Goal: Transaction & Acquisition: Obtain resource

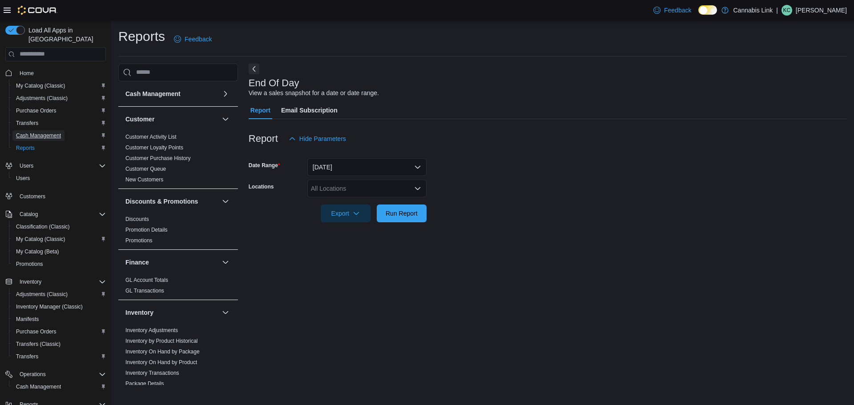
click at [59, 132] on span "Cash Management" at bounding box center [38, 135] width 45 height 7
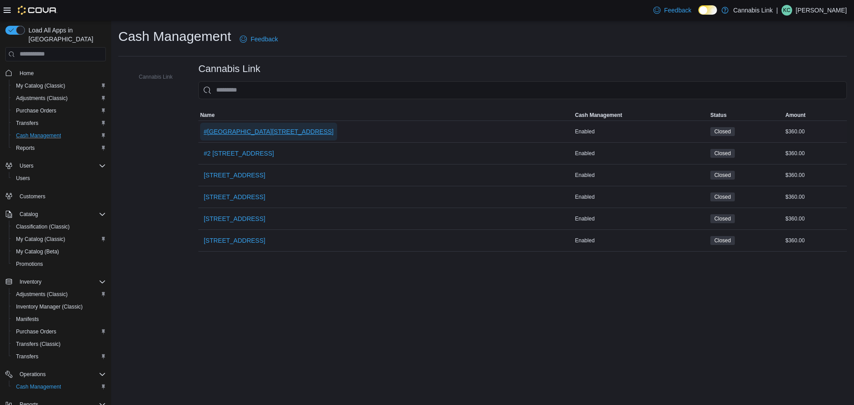
click at [256, 131] on span "#[GEOGRAPHIC_DATA][STREET_ADDRESS]" at bounding box center [269, 131] width 130 height 9
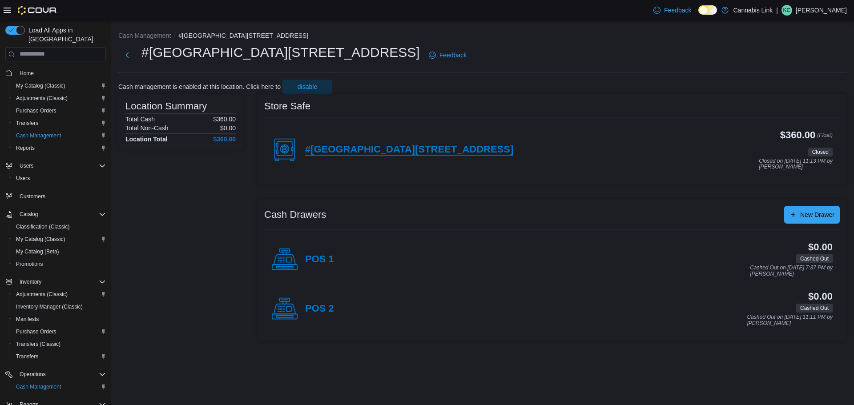
click at [447, 149] on h4 "#[GEOGRAPHIC_DATA][STREET_ADDRESS]" at bounding box center [409, 150] width 208 height 12
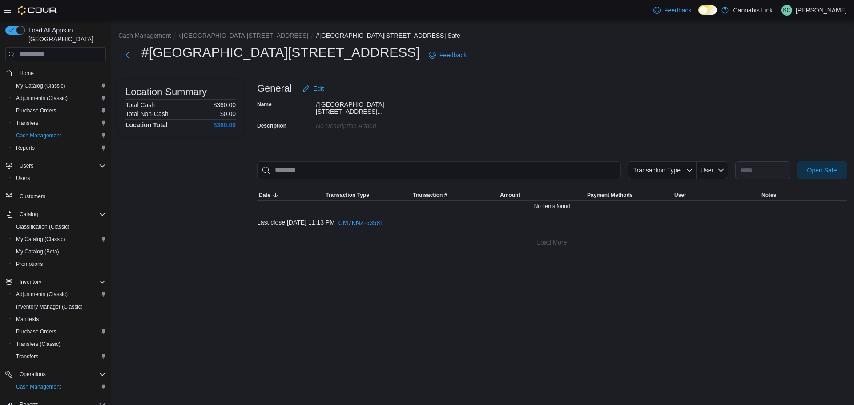
click at [801, 155] on div "**********" at bounding box center [552, 166] width 590 height 172
click at [811, 165] on span "Open Safe" at bounding box center [822, 169] width 30 height 9
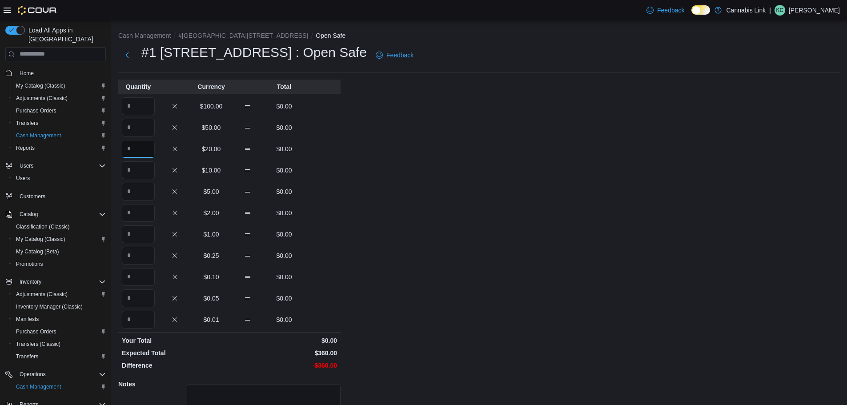
click at [140, 142] on input "Quantity" at bounding box center [138, 149] width 33 height 18
type input "*"
click at [144, 168] on input "Quantity" at bounding box center [138, 170] width 33 height 18
type input "*"
click at [144, 192] on input "Quantity" at bounding box center [138, 192] width 33 height 18
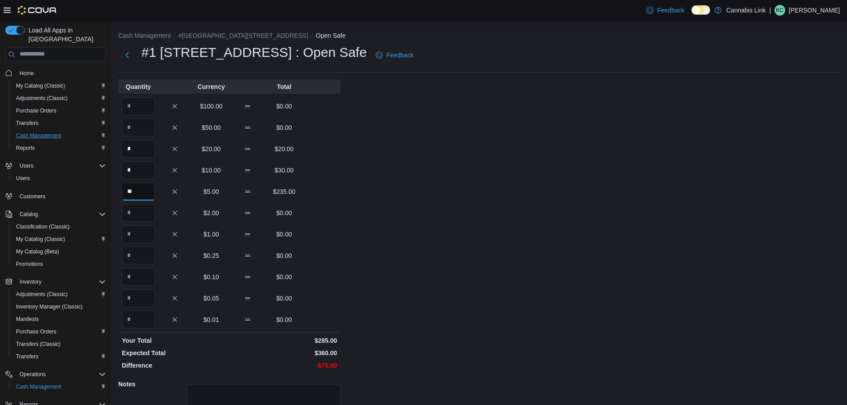
type input "**"
click at [137, 210] on input "Quantity" at bounding box center [138, 213] width 33 height 18
type input "*"
click at [140, 229] on input "Quantity" at bounding box center [138, 234] width 33 height 18
type input "**"
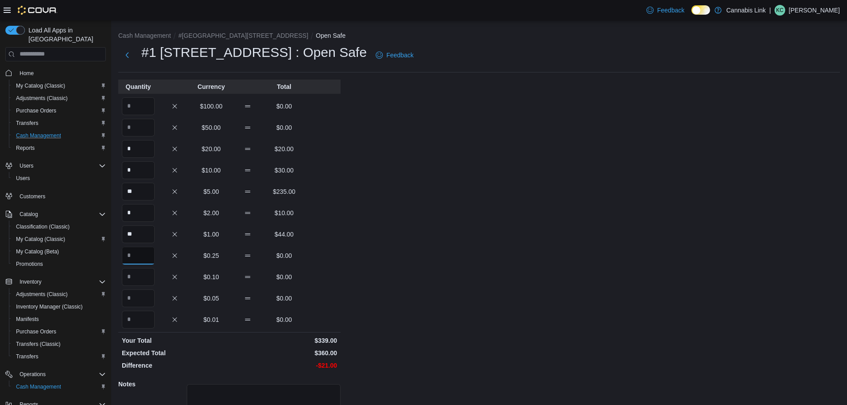
click at [138, 261] on input "Quantity" at bounding box center [138, 256] width 33 height 18
type input "**"
click at [148, 270] on input "Quantity" at bounding box center [138, 277] width 33 height 18
type input "**"
click at [139, 298] on input "Quantity" at bounding box center [138, 298] width 33 height 18
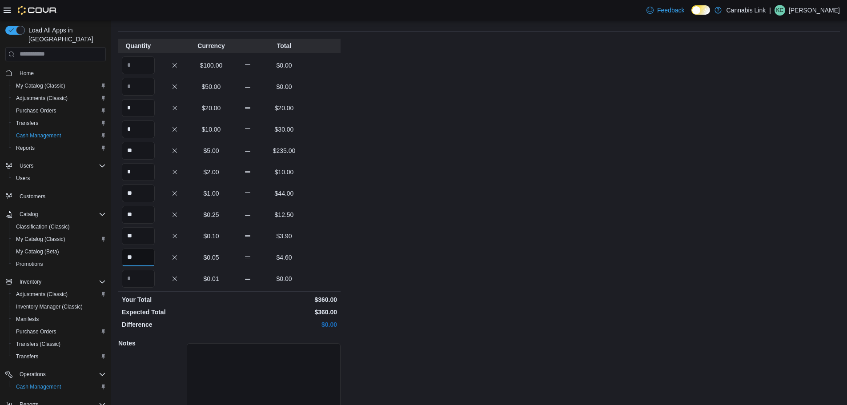
scroll to position [79, 0]
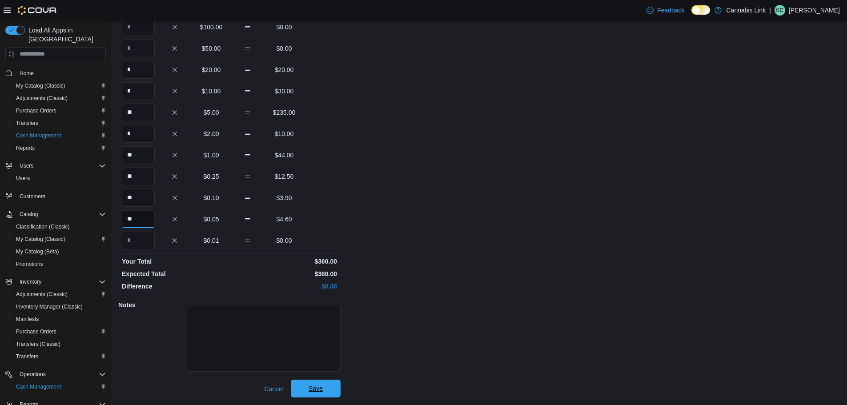
type input "**"
click at [320, 380] on span "Save" at bounding box center [315, 389] width 39 height 18
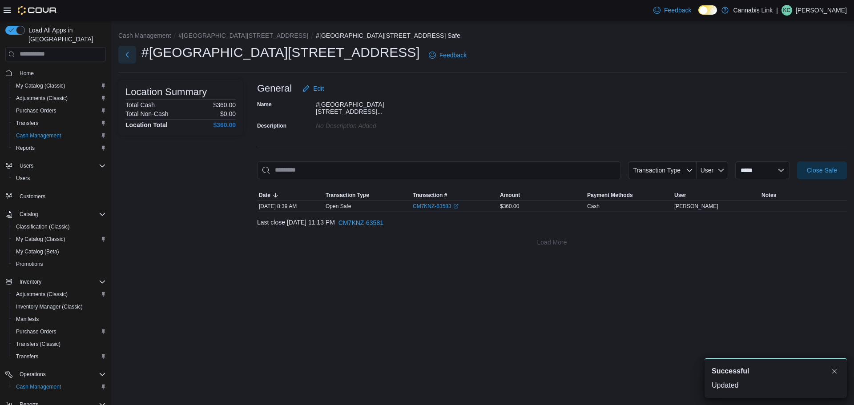
click at [133, 56] on button "Next" at bounding box center [127, 55] width 18 height 18
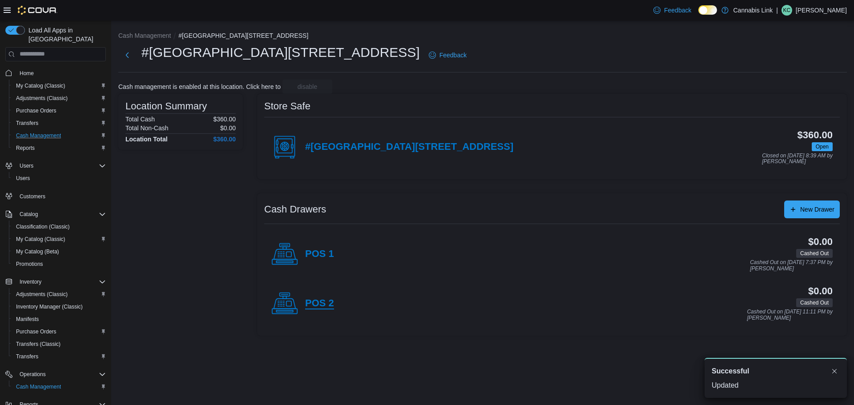
click at [326, 305] on h4 "POS 2" at bounding box center [319, 304] width 29 height 12
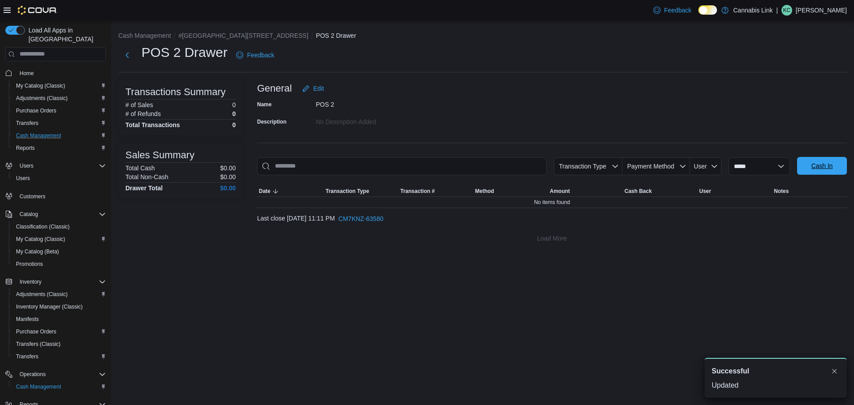
click at [830, 166] on span "Cash In" at bounding box center [821, 165] width 21 height 9
click at [830, 166] on div "**********" at bounding box center [482, 137] width 743 height 234
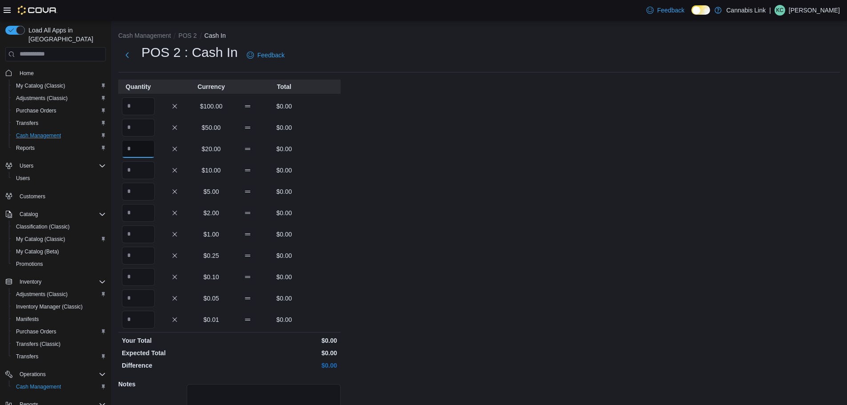
click at [149, 152] on input "Quantity" at bounding box center [138, 149] width 33 height 18
type input "*"
click at [147, 191] on input "Quantity" at bounding box center [138, 192] width 33 height 18
type input "**"
click at [148, 234] on input "Quantity" at bounding box center [138, 234] width 33 height 18
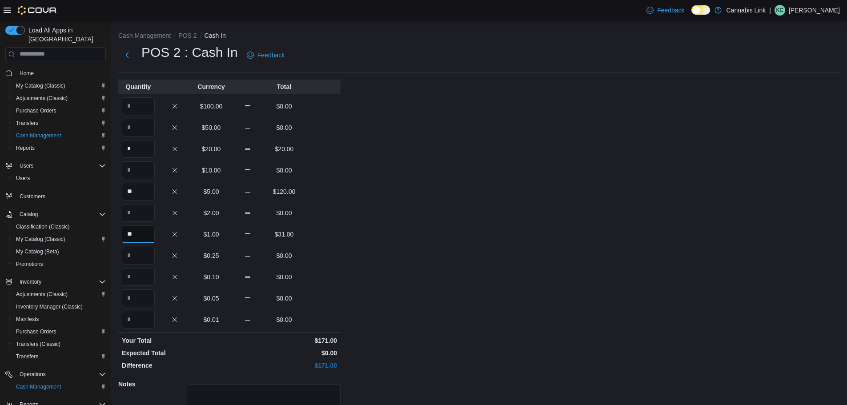
type input "**"
click at [147, 257] on input "Quantity" at bounding box center [138, 256] width 33 height 18
type input "**"
click at [148, 274] on input "Quantity" at bounding box center [138, 277] width 33 height 18
type input "**"
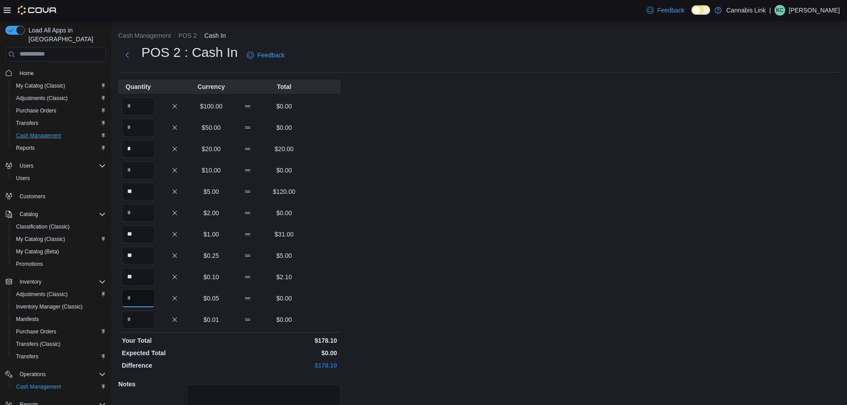
click at [147, 295] on input "Quantity" at bounding box center [138, 298] width 33 height 18
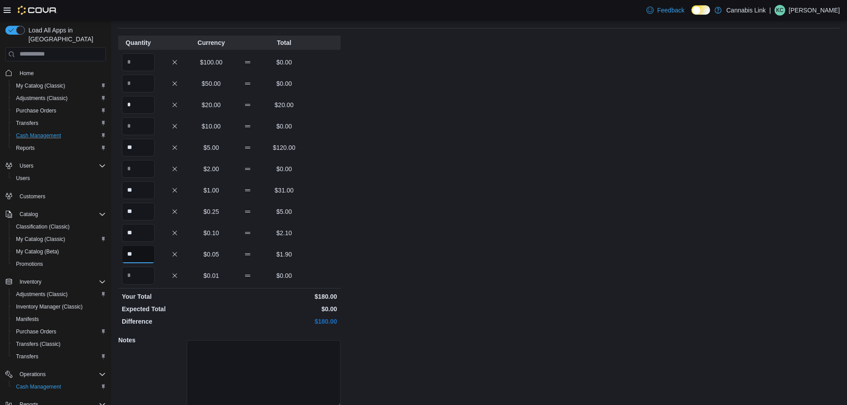
scroll to position [79, 0]
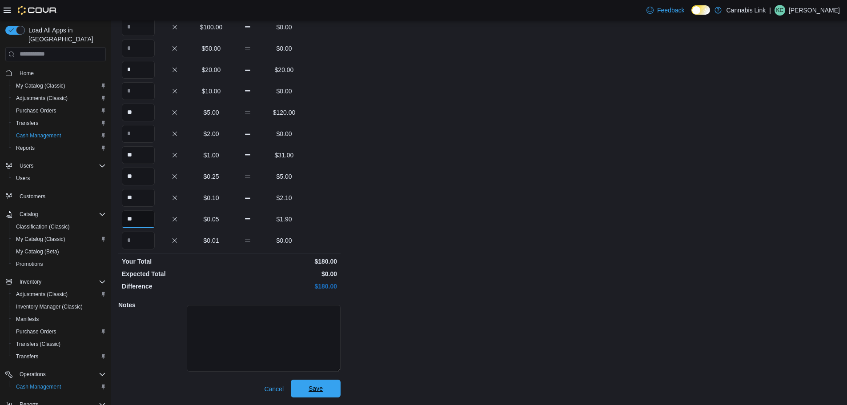
type input "**"
click at [331, 382] on span "Save" at bounding box center [315, 389] width 39 height 18
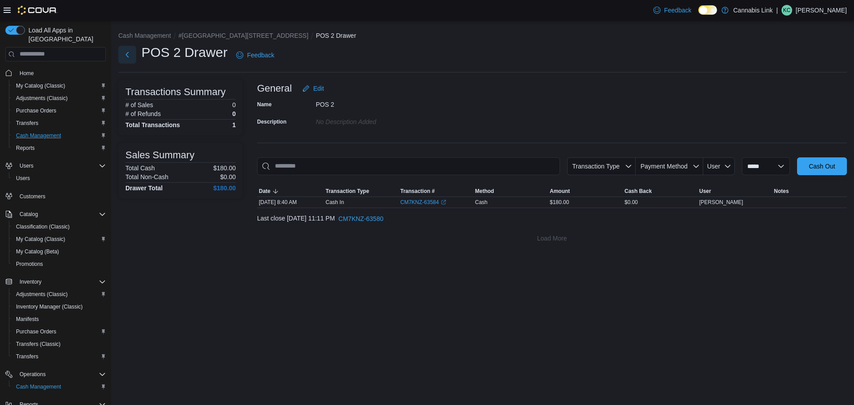
click at [133, 52] on button "Next" at bounding box center [127, 55] width 18 height 18
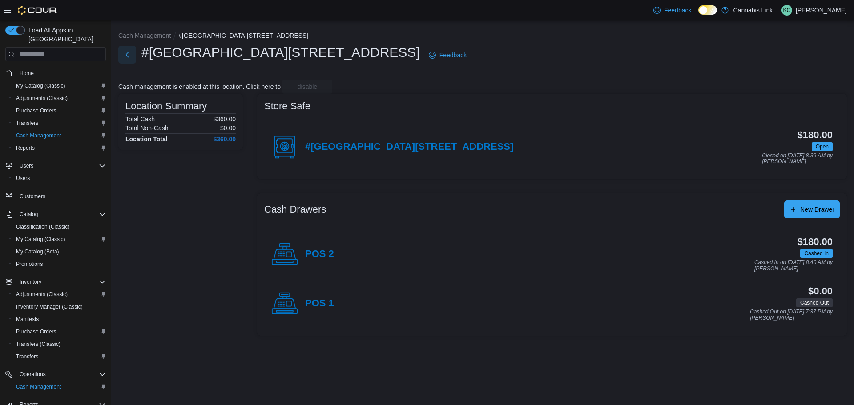
click at [134, 56] on button "Next" at bounding box center [127, 55] width 18 height 18
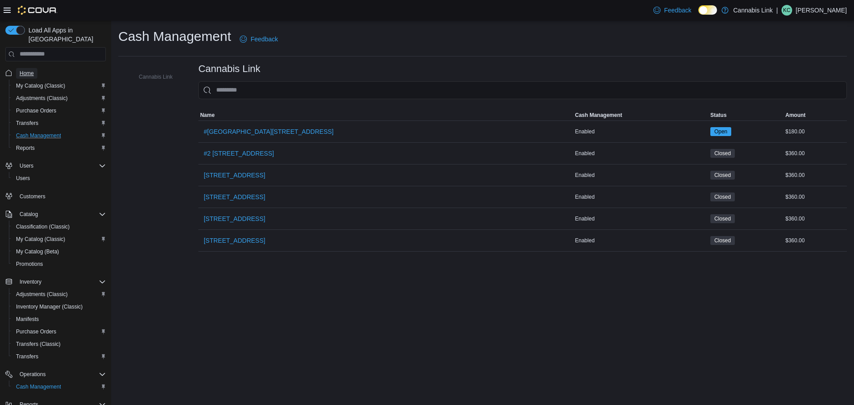
click at [35, 68] on link "Home" at bounding box center [26, 73] width 21 height 11
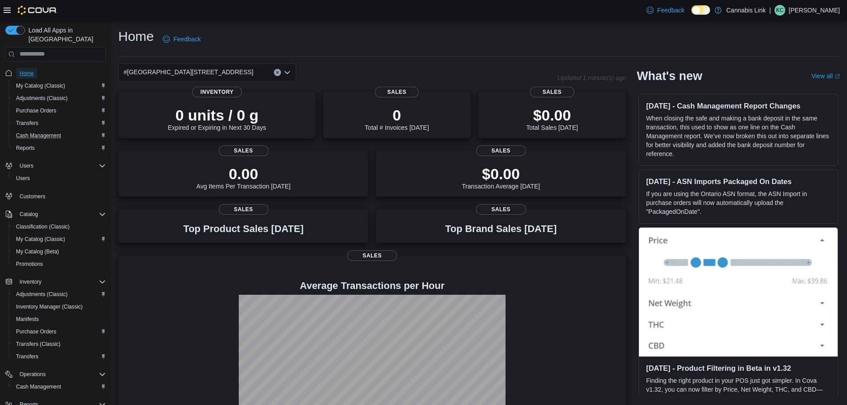
click at [33, 68] on link "Home" at bounding box center [26, 73] width 21 height 11
click at [148, 69] on span "#[GEOGRAPHIC_DATA][STREET_ADDRESS]" at bounding box center [189, 72] width 130 height 11
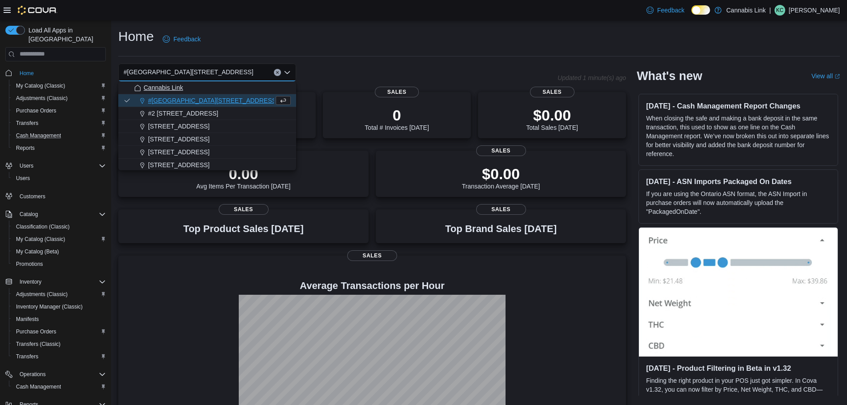
click at [181, 87] on span "Cannabis Link" at bounding box center [164, 87] width 40 height 9
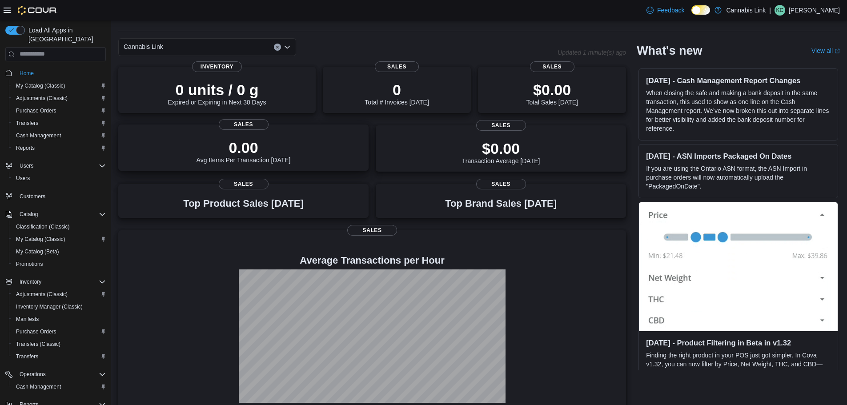
scroll to position [39, 0]
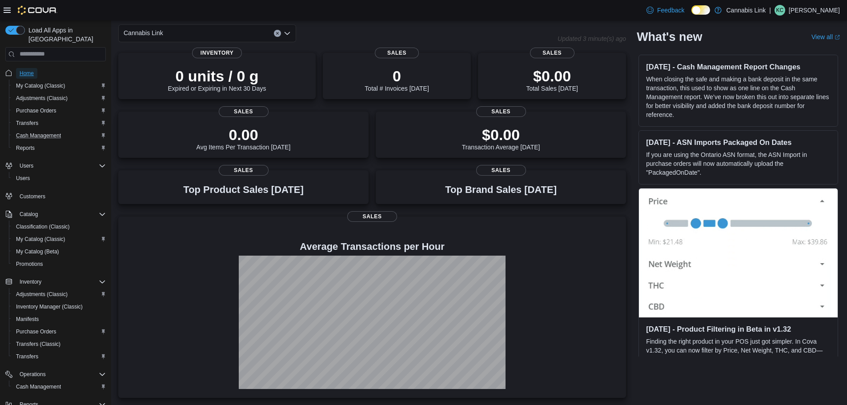
click at [21, 70] on span "Home" at bounding box center [27, 73] width 14 height 7
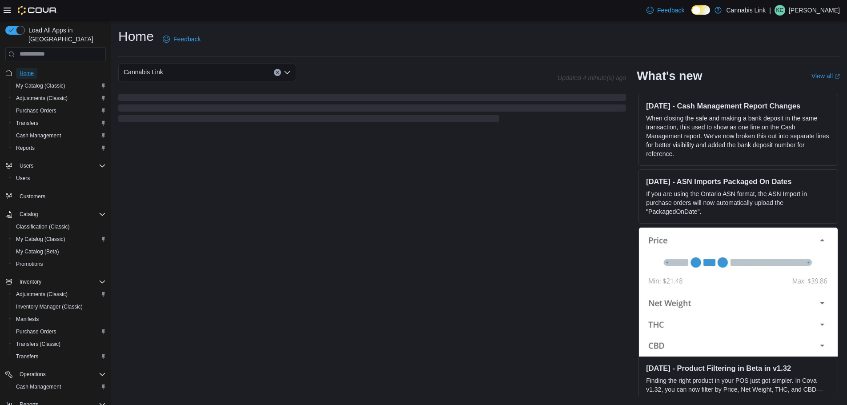
scroll to position [0, 0]
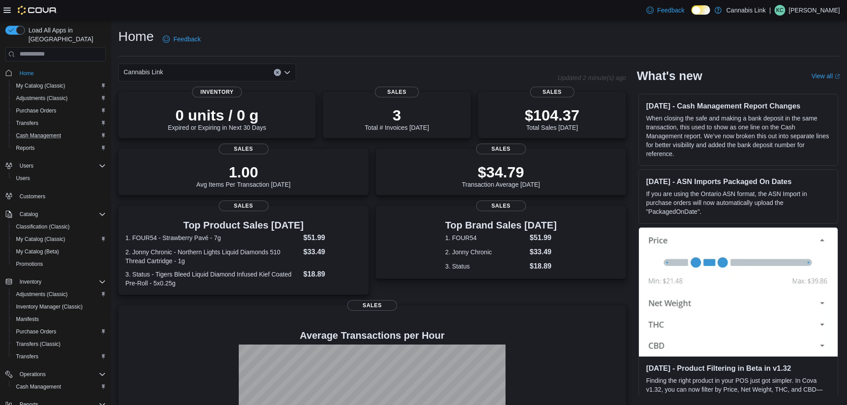
click at [209, 71] on div "Cannabis Link" at bounding box center [207, 73] width 178 height 18
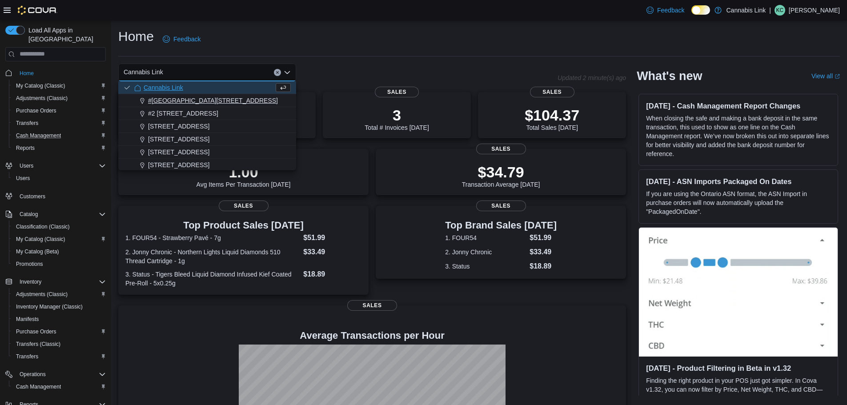
click at [183, 103] on span "#[GEOGRAPHIC_DATA][STREET_ADDRESS]" at bounding box center [213, 100] width 130 height 9
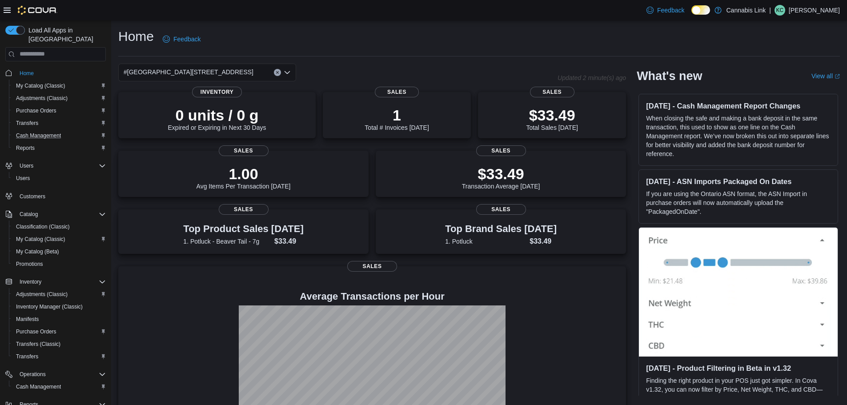
click at [241, 70] on div "#[GEOGRAPHIC_DATA][STREET_ADDRESS]. Selected. [STREET_ADDRESS]. Press Backspace…" at bounding box center [207, 73] width 178 height 18
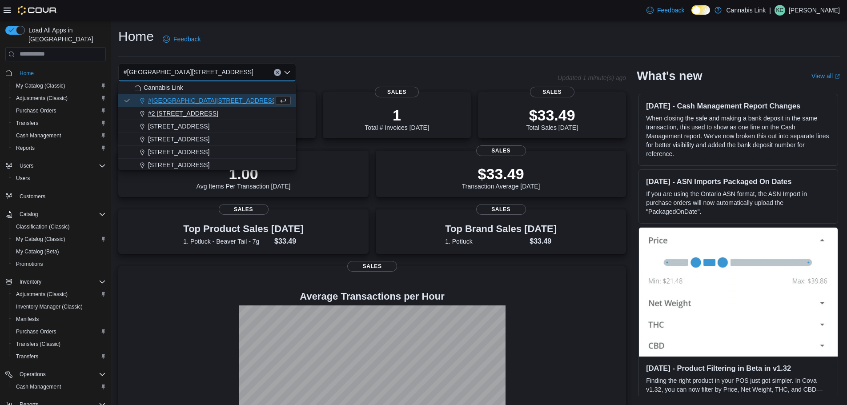
click at [200, 111] on span "#2 [STREET_ADDRESS]" at bounding box center [183, 113] width 70 height 9
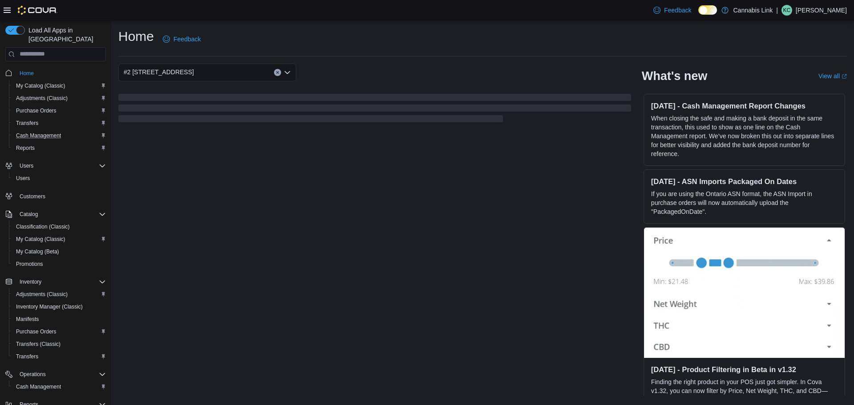
click at [214, 76] on div "#2 [STREET_ADDRESS] Combo box. Selected. #2 [STREET_ADDRESS] Press Backspace to…" at bounding box center [207, 73] width 178 height 18
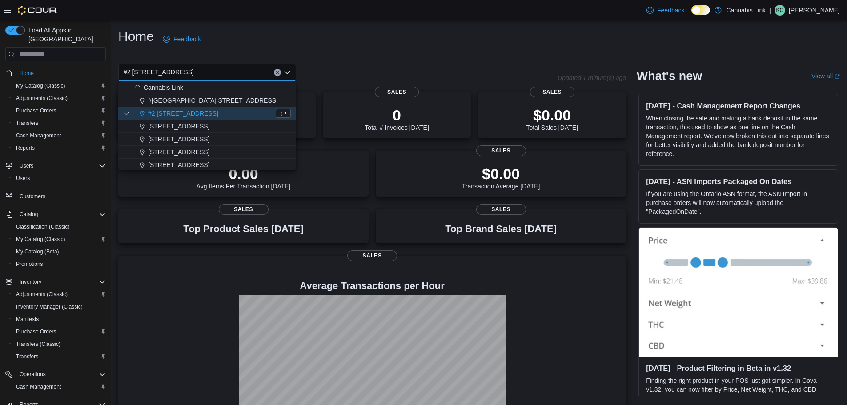
click at [209, 127] on span "[STREET_ADDRESS]" at bounding box center [178, 126] width 61 height 9
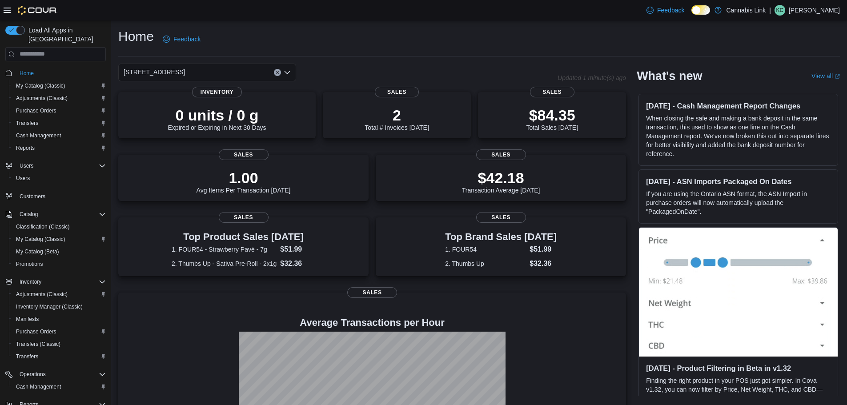
click at [221, 74] on div "[STREET_ADDRESS]" at bounding box center [207, 73] width 178 height 18
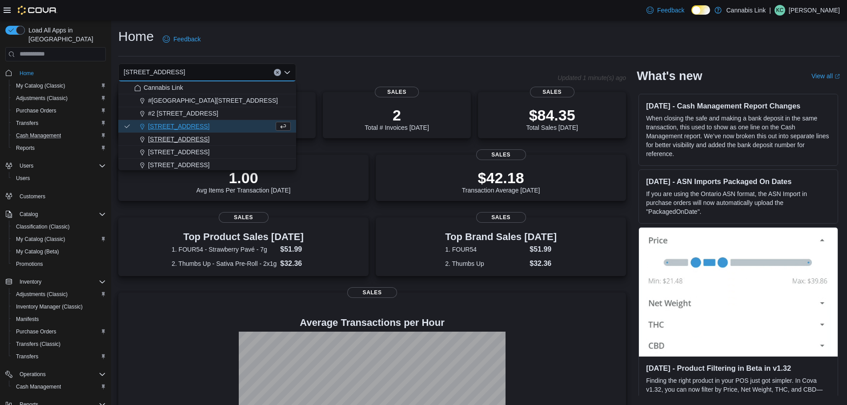
click at [194, 137] on span "[STREET_ADDRESS]" at bounding box center [178, 139] width 61 height 9
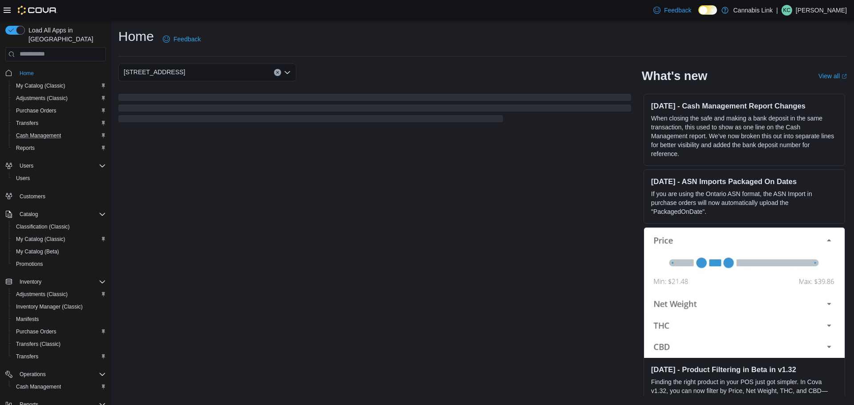
click at [227, 70] on div "[STREET_ADDRESS]" at bounding box center [207, 73] width 178 height 18
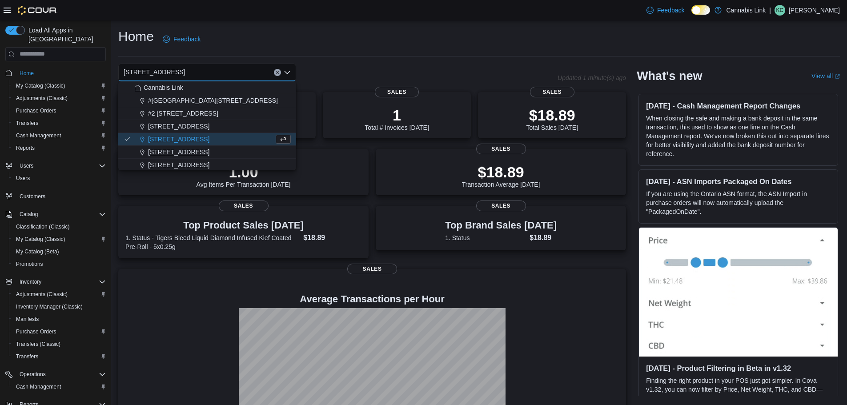
click at [212, 153] on div "[STREET_ADDRESS]" at bounding box center [212, 152] width 157 height 9
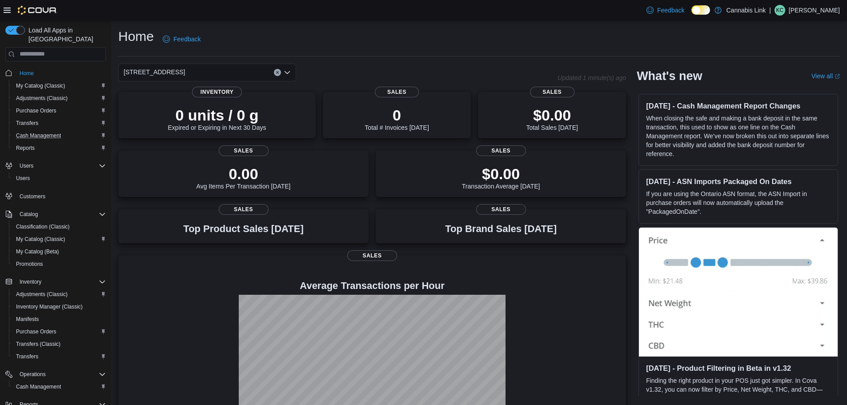
click at [219, 75] on div "[STREET_ADDRESS] Selected. [STREET_ADDRESS]. Press Backspace to delete [STREET_…" at bounding box center [207, 73] width 178 height 18
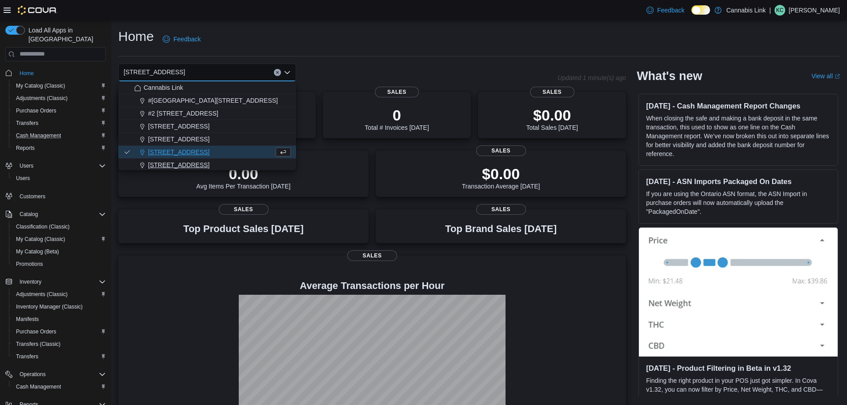
click at [198, 159] on button "[STREET_ADDRESS]" at bounding box center [207, 165] width 178 height 13
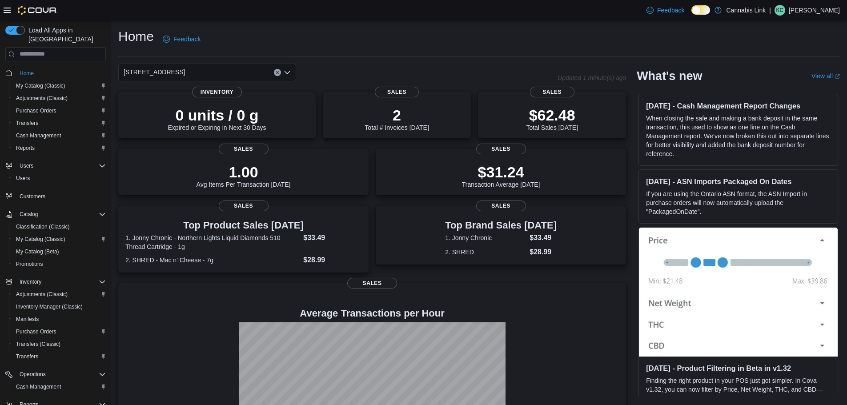
click at [241, 71] on div "[STREET_ADDRESS] Selected. [STREET_ADDRESS] W. Press Backspace to delete [STREE…" at bounding box center [207, 73] width 178 height 18
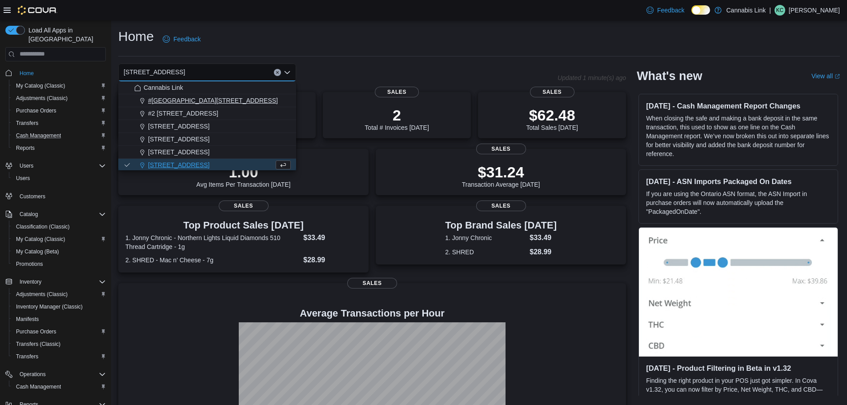
click at [209, 97] on span "#[GEOGRAPHIC_DATA][STREET_ADDRESS]" at bounding box center [213, 100] width 130 height 9
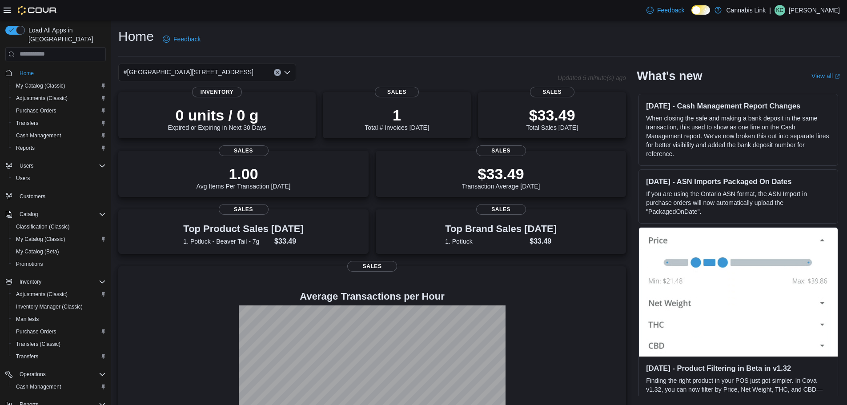
click at [244, 72] on div "#[GEOGRAPHIC_DATA][STREET_ADDRESS]. Selected. [STREET_ADDRESS]. Press Backspace…" at bounding box center [207, 73] width 178 height 18
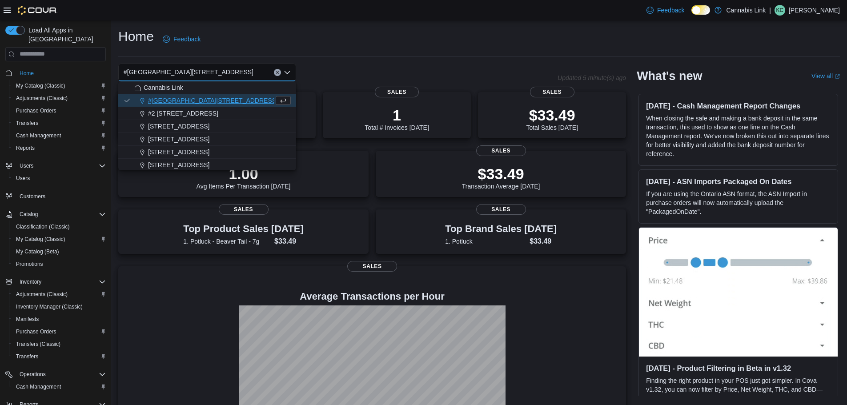
click at [189, 152] on span "[STREET_ADDRESS]" at bounding box center [178, 152] width 61 height 9
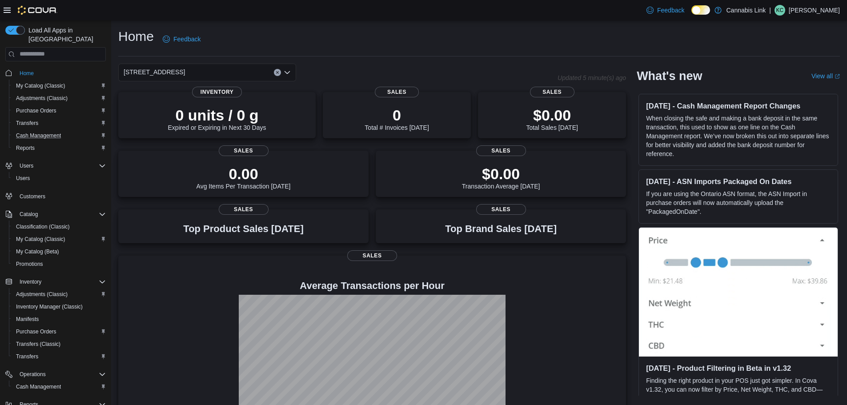
click at [223, 78] on div "[STREET_ADDRESS] Selected. [STREET_ADDRESS]. Press Backspace to delete [STREET_…" at bounding box center [207, 73] width 178 height 18
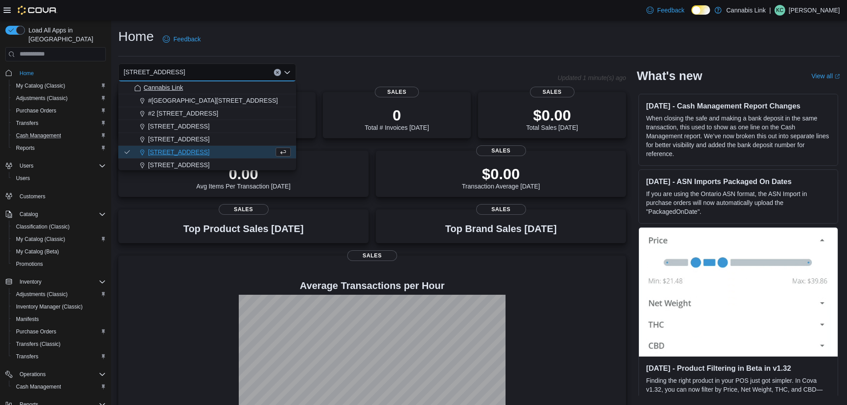
click at [220, 92] on button "Cannabis Link" at bounding box center [207, 87] width 178 height 13
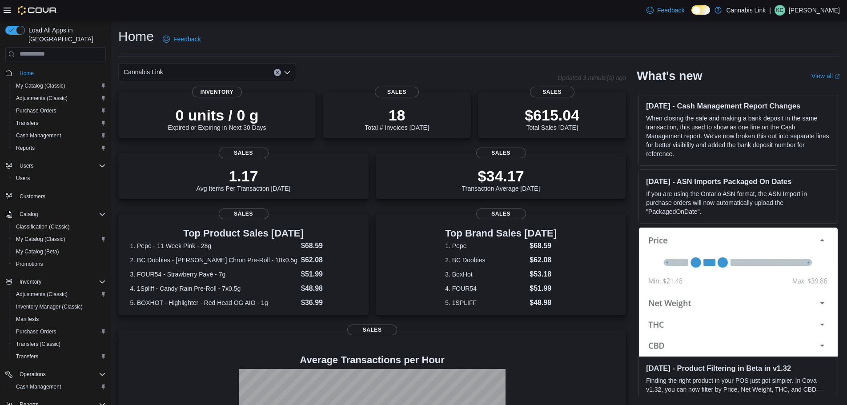
click at [196, 71] on div "Cannabis Link Combo box. Selected. Cannabis Link. Press Backspace to delete Can…" at bounding box center [207, 73] width 178 height 18
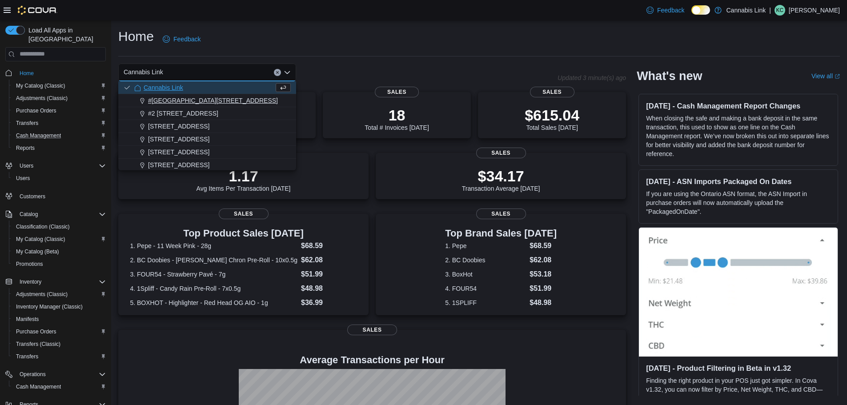
click at [201, 105] on button "#[GEOGRAPHIC_DATA][STREET_ADDRESS]" at bounding box center [207, 100] width 178 height 13
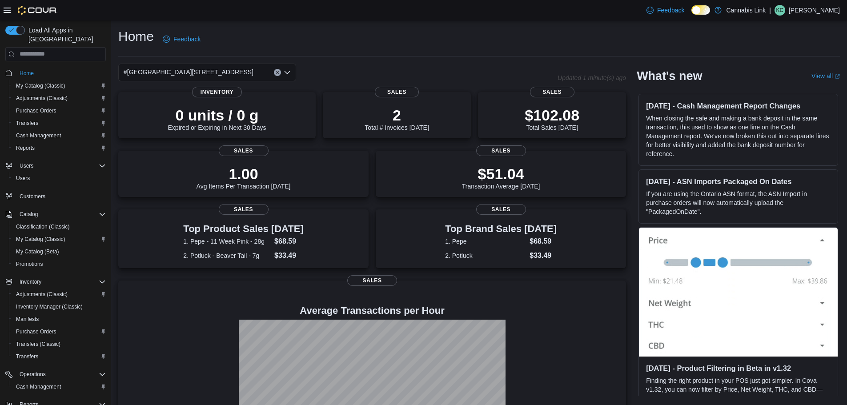
click at [237, 65] on div "#[GEOGRAPHIC_DATA][STREET_ADDRESS]. Selected. [STREET_ADDRESS]. Press Backspace…" at bounding box center [207, 73] width 178 height 18
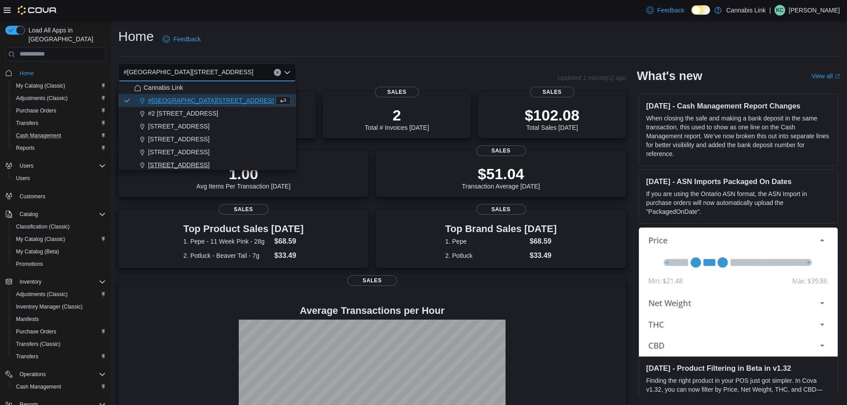
click at [198, 164] on span "[STREET_ADDRESS]" at bounding box center [178, 165] width 61 height 9
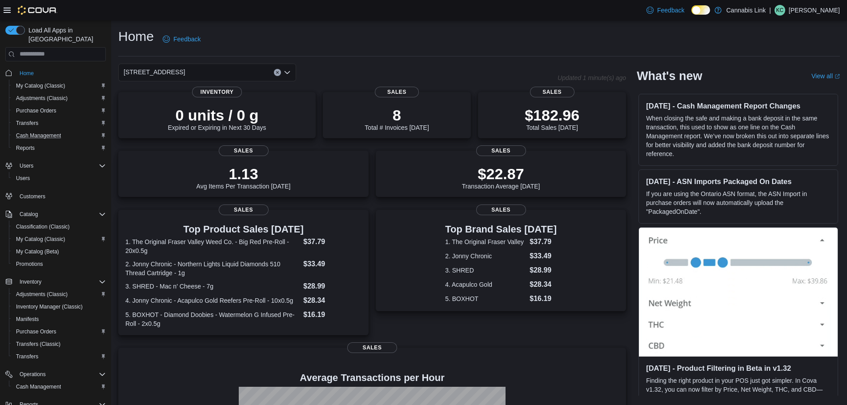
click at [230, 66] on div "[STREET_ADDRESS]" at bounding box center [207, 73] width 178 height 18
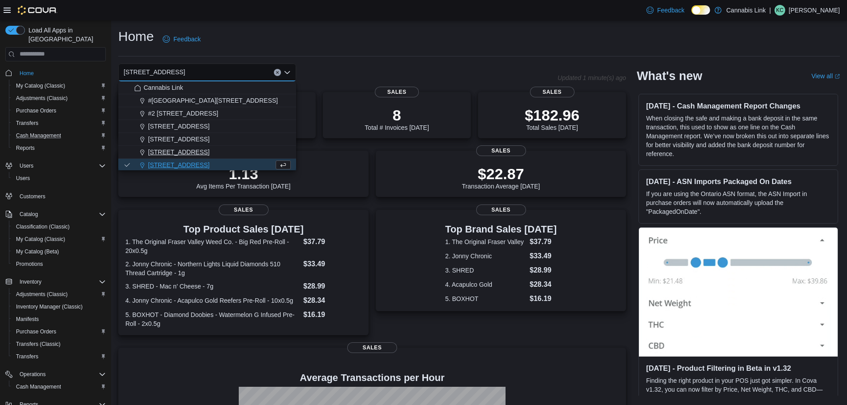
click at [202, 150] on span "[STREET_ADDRESS]" at bounding box center [178, 152] width 61 height 9
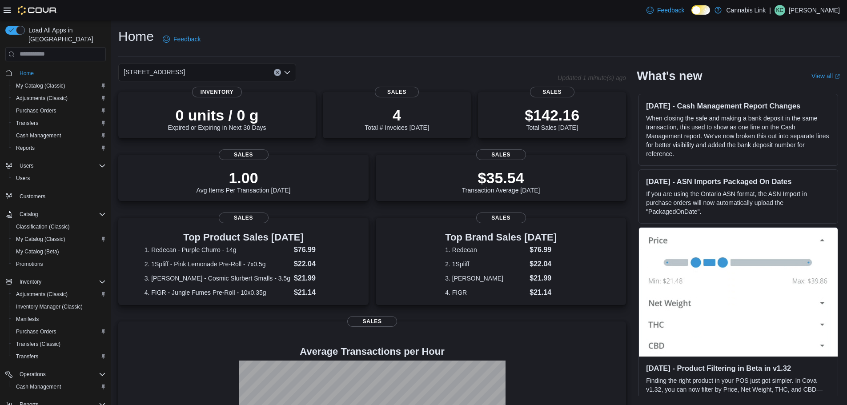
click at [232, 72] on div "[STREET_ADDRESS]" at bounding box center [207, 73] width 178 height 18
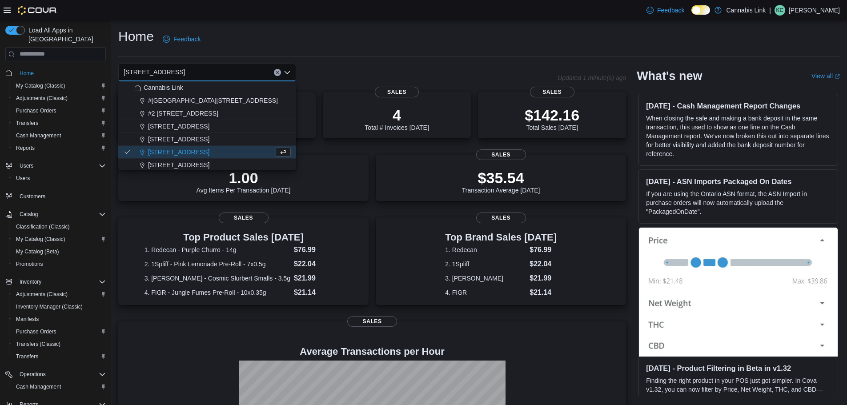
click at [419, 63] on div "Home Feedback [STREET_ADDRESS] Combo box. Selected. [STREET_ADDRESS]. Press Bac…" at bounding box center [479, 267] width 736 height 494
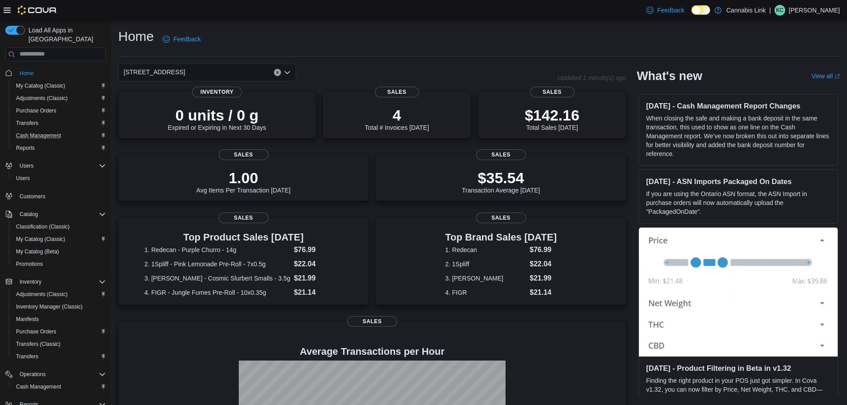
click at [209, 70] on div "[STREET_ADDRESS]" at bounding box center [207, 73] width 178 height 18
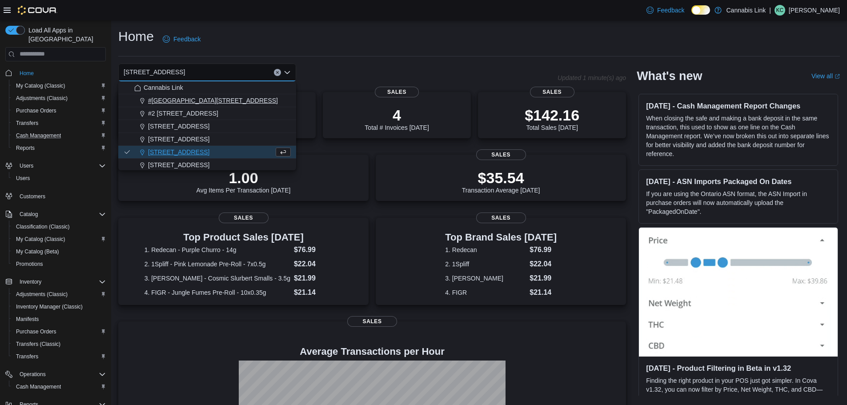
click at [216, 101] on span "#[GEOGRAPHIC_DATA][STREET_ADDRESS]" at bounding box center [213, 100] width 130 height 9
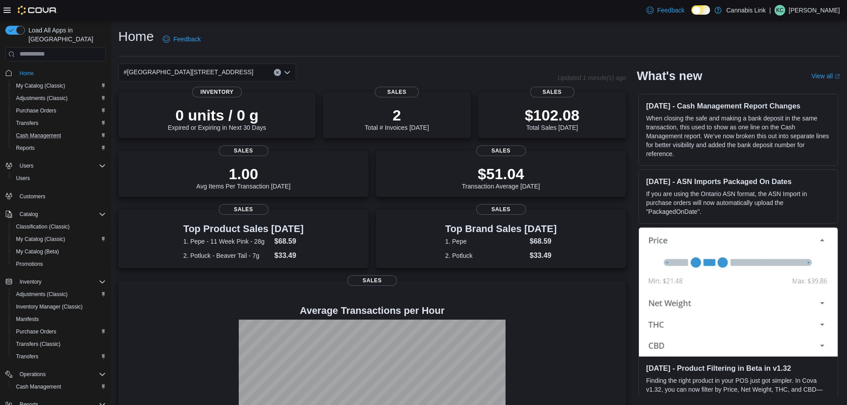
click at [244, 69] on div "#[GEOGRAPHIC_DATA][STREET_ADDRESS]" at bounding box center [207, 73] width 178 height 18
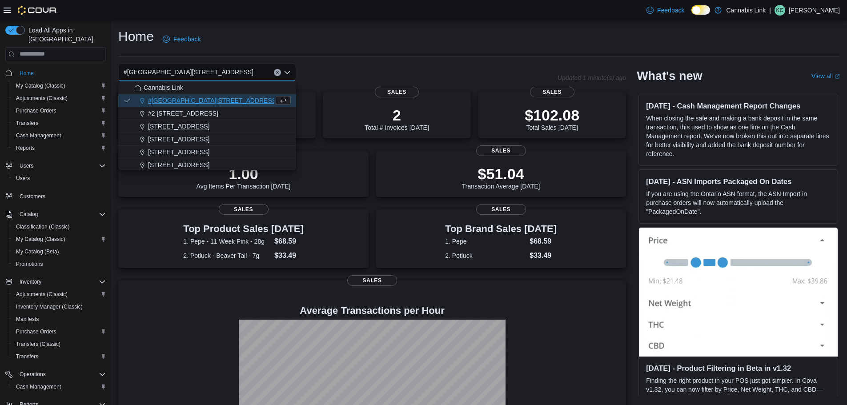
click at [209, 124] on span "[STREET_ADDRESS]" at bounding box center [178, 126] width 61 height 9
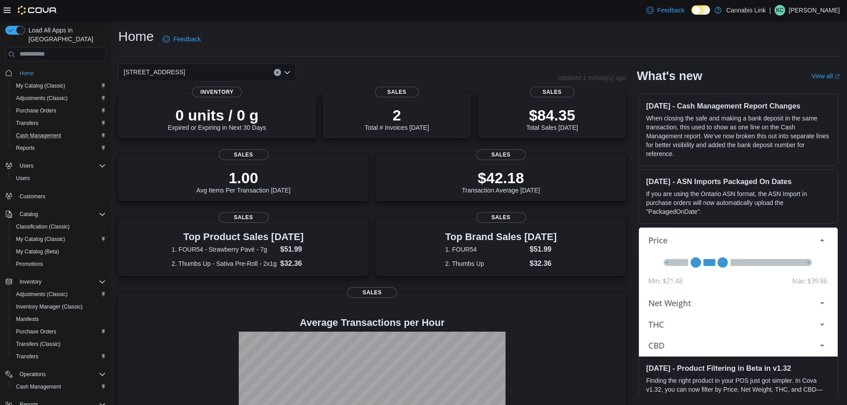
click at [225, 74] on div "[STREET_ADDRESS] Selected. [STREET_ADDRESS]. Press Backspace to delete [STREET_…" at bounding box center [207, 73] width 178 height 18
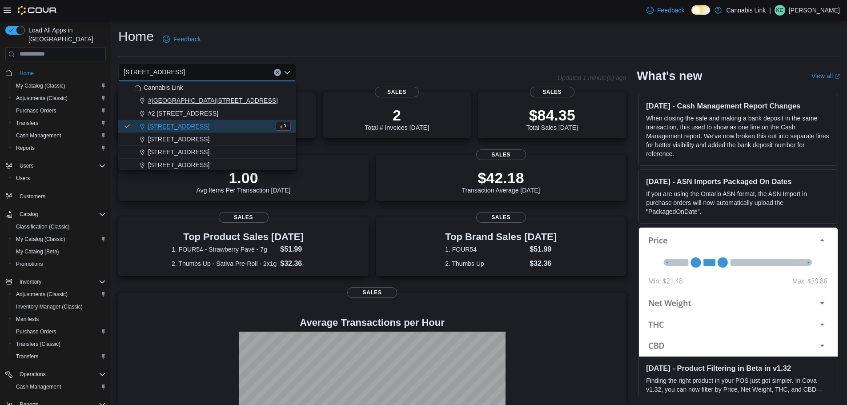
click at [231, 98] on span "#[GEOGRAPHIC_DATA][STREET_ADDRESS]" at bounding box center [213, 100] width 130 height 9
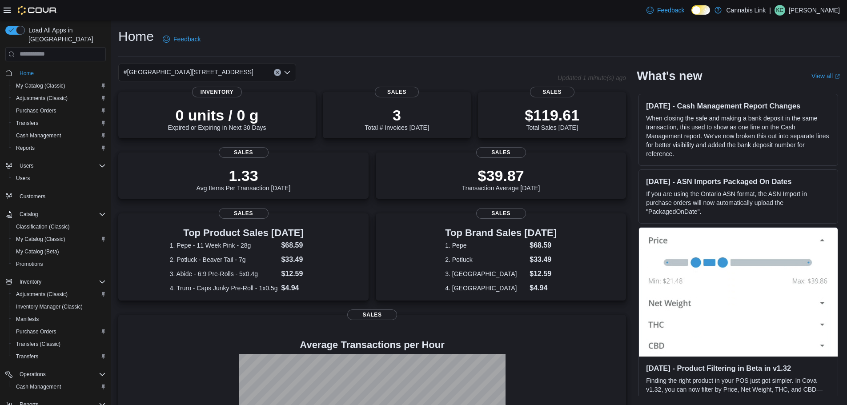
click at [251, 71] on div "#[GEOGRAPHIC_DATA][STREET_ADDRESS]" at bounding box center [207, 73] width 178 height 18
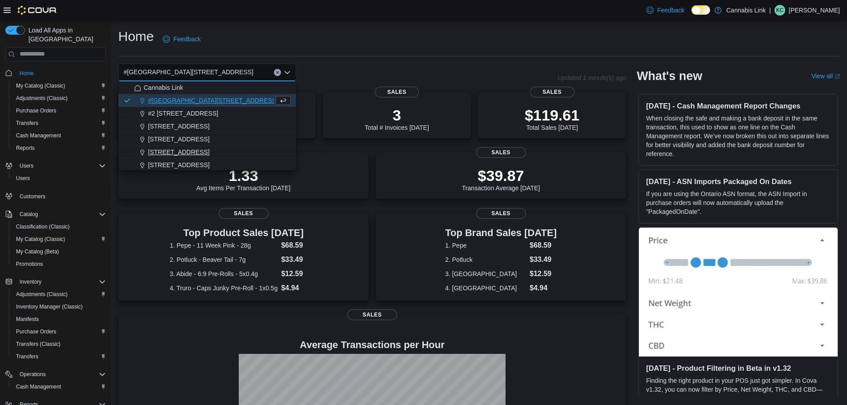
click at [195, 152] on span "[STREET_ADDRESS]" at bounding box center [178, 152] width 61 height 9
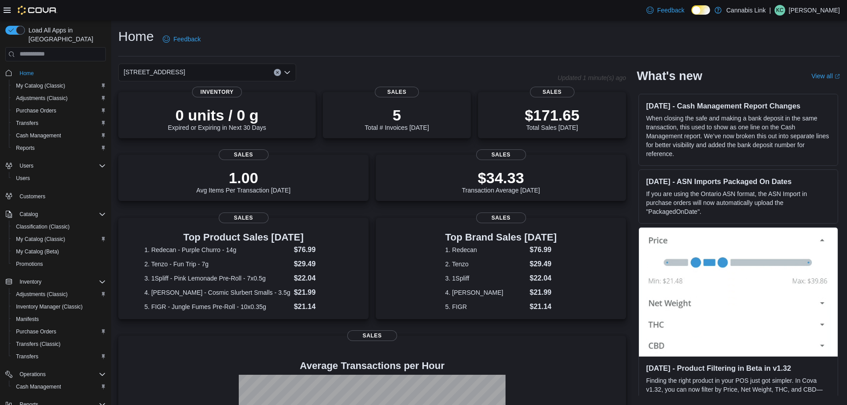
click at [219, 66] on div "[STREET_ADDRESS] Selected. [STREET_ADDRESS]. Press Backspace to delete [STREET_…" at bounding box center [207, 73] width 178 height 18
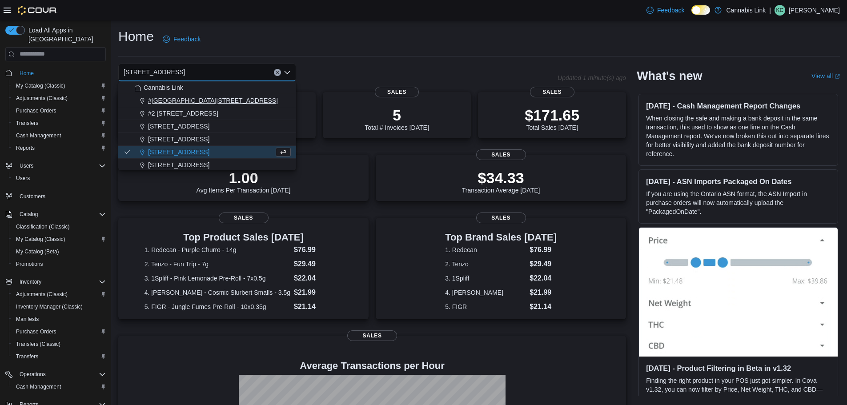
click at [218, 95] on button "#[GEOGRAPHIC_DATA][STREET_ADDRESS]" at bounding box center [207, 100] width 178 height 13
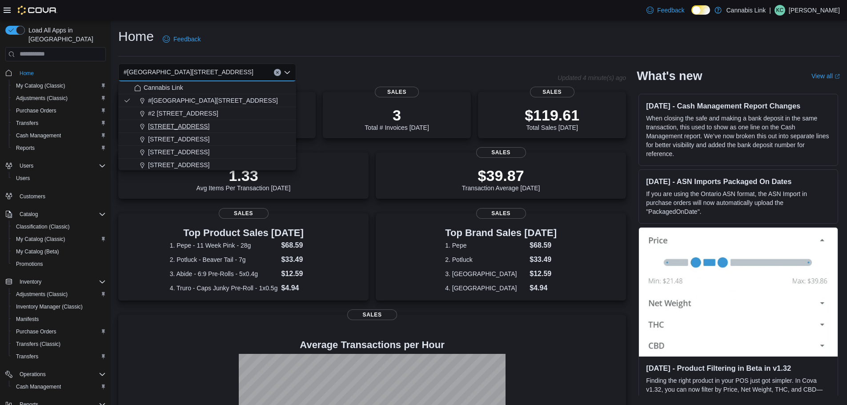
click at [161, 125] on span "[STREET_ADDRESS]" at bounding box center [178, 126] width 61 height 9
click at [161, 125] on div "#1 1175 Hyde Park Road, Unit 2B Combo box. Selected. #1 1175 Hyde Park Road, Un…" at bounding box center [482, 281] width 728 height 435
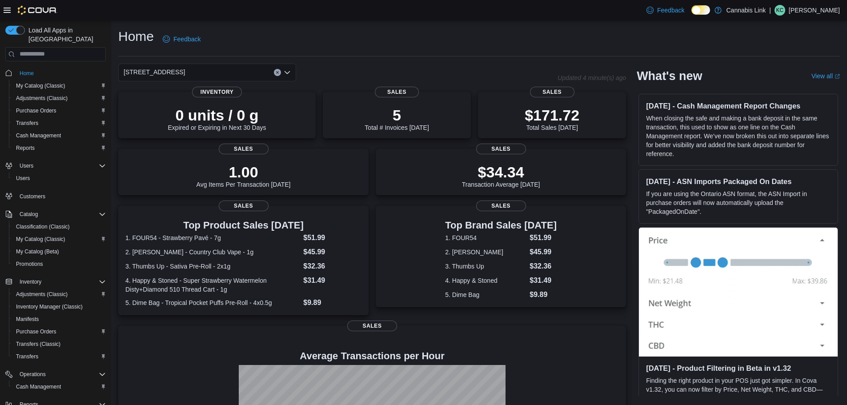
click at [234, 71] on div "[STREET_ADDRESS]" at bounding box center [207, 73] width 178 height 18
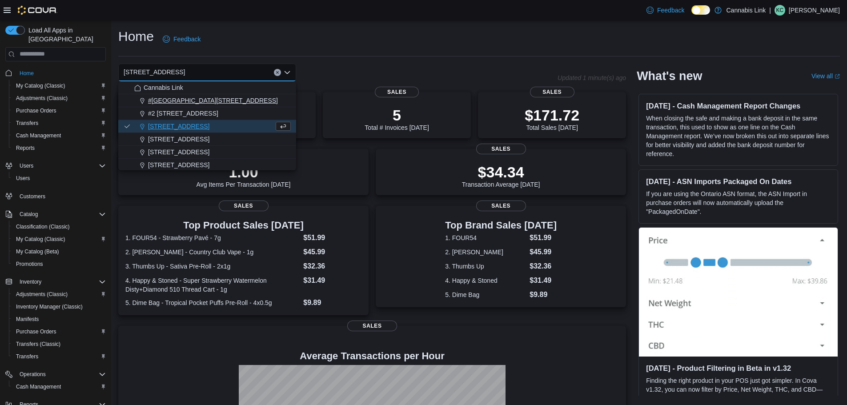
click at [180, 100] on span "#[GEOGRAPHIC_DATA][STREET_ADDRESS]" at bounding box center [213, 100] width 130 height 9
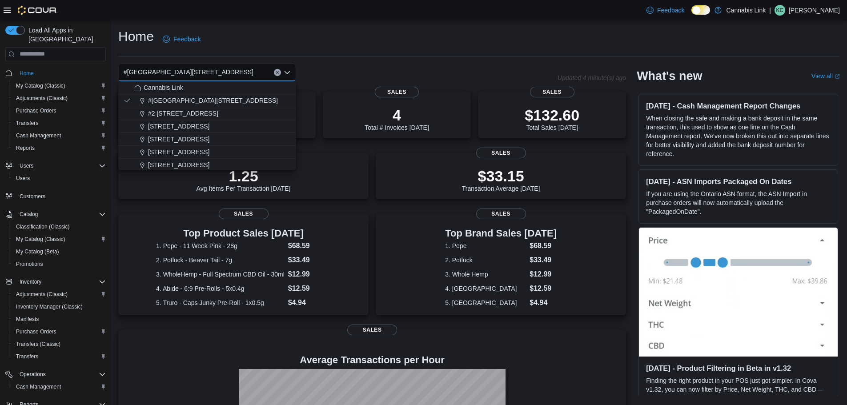
click at [459, 54] on div "Home Feedback" at bounding box center [479, 42] width 722 height 29
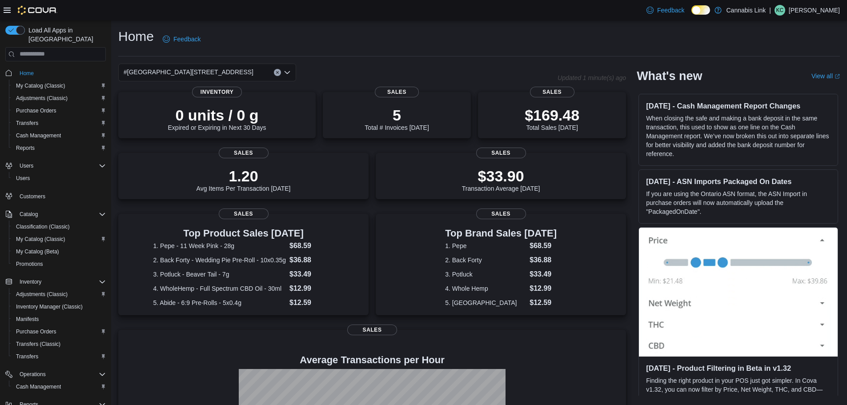
click at [249, 70] on div "#[GEOGRAPHIC_DATA][STREET_ADDRESS]" at bounding box center [207, 73] width 178 height 18
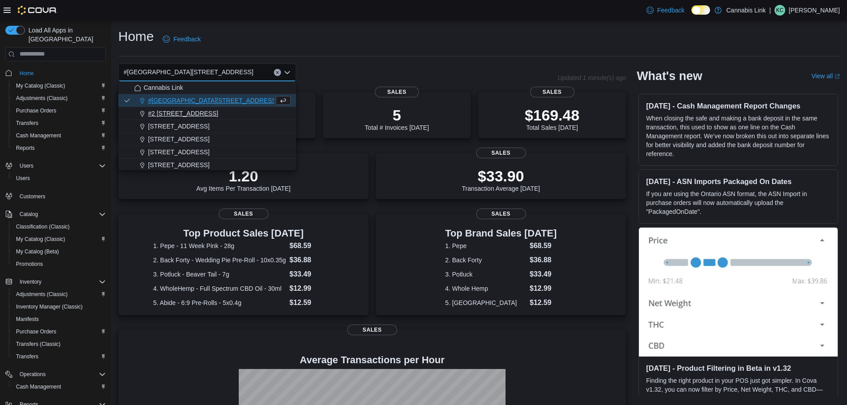
click at [210, 113] on div "#2 [STREET_ADDRESS]" at bounding box center [212, 113] width 157 height 9
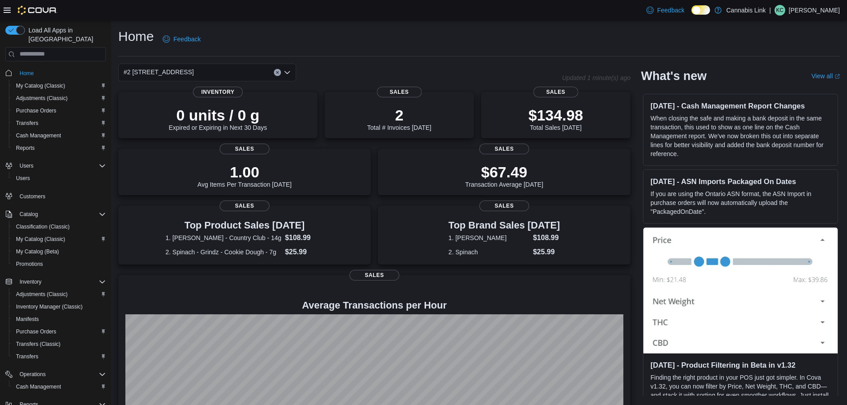
click at [229, 73] on div "#2 [STREET_ADDRESS] Combo box. Selected. #2 [STREET_ADDRESS] Press Backspace to…" at bounding box center [207, 73] width 178 height 18
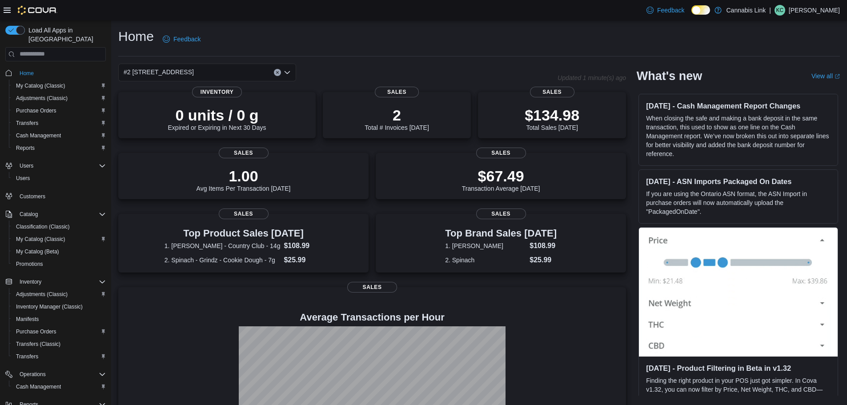
click at [404, 44] on div "Home Feedback" at bounding box center [479, 39] width 722 height 23
click at [232, 68] on div "#2 [STREET_ADDRESS]" at bounding box center [207, 73] width 178 height 18
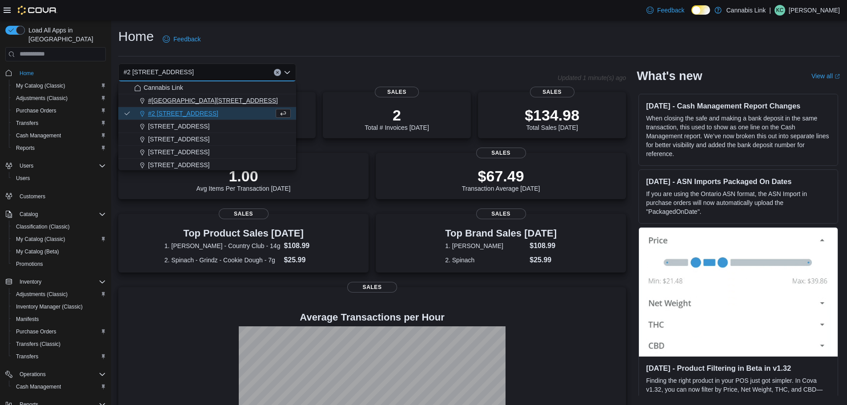
click at [218, 100] on span "#[GEOGRAPHIC_DATA][STREET_ADDRESS]" at bounding box center [213, 100] width 130 height 9
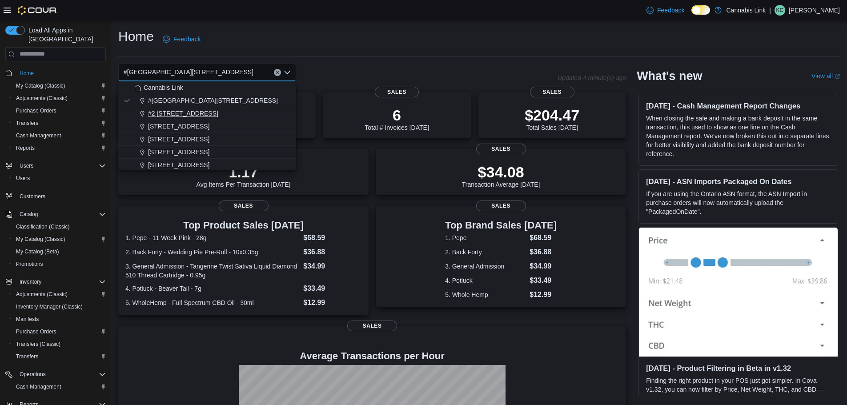
click at [225, 112] on div "#2 [STREET_ADDRESS]" at bounding box center [212, 113] width 157 height 9
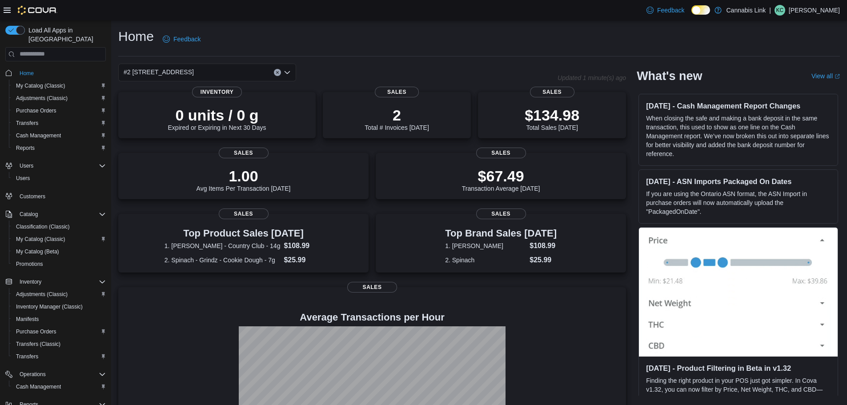
click at [214, 71] on div "#2 [STREET_ADDRESS] Combo box. Selected. #2 [STREET_ADDRESS] Press Backspace to…" at bounding box center [207, 73] width 178 height 18
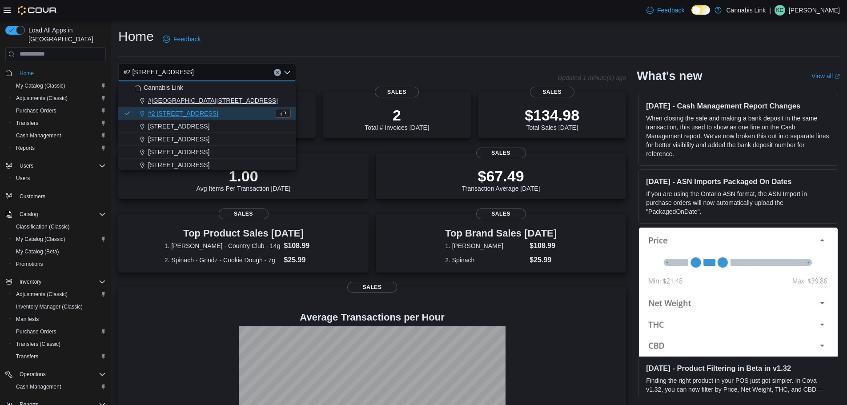
click at [229, 96] on button "#[GEOGRAPHIC_DATA][STREET_ADDRESS]" at bounding box center [207, 100] width 178 height 13
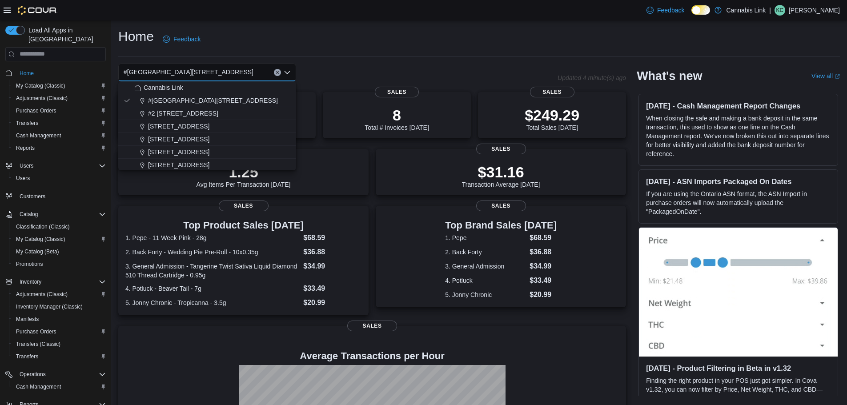
click at [389, 59] on div "Home Feedback #1 1175 Hyde Park Road, Unit 2B Combo box. Selected. #1 1175 Hyde…" at bounding box center [479, 266] width 736 height 492
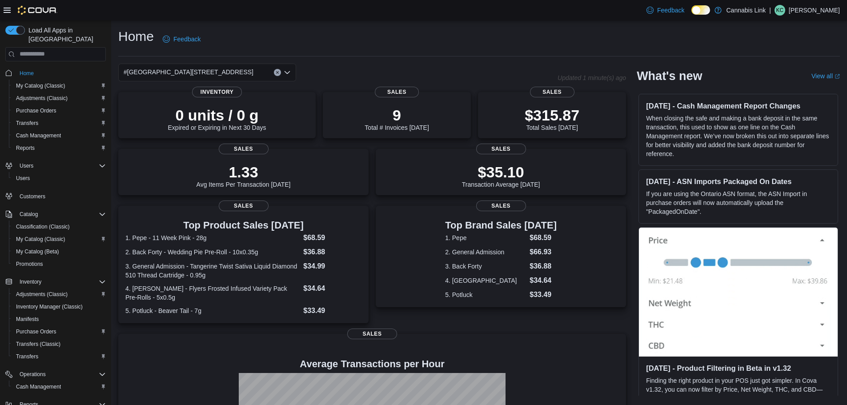
click at [241, 74] on div "#[GEOGRAPHIC_DATA][STREET_ADDRESS]" at bounding box center [207, 73] width 178 height 18
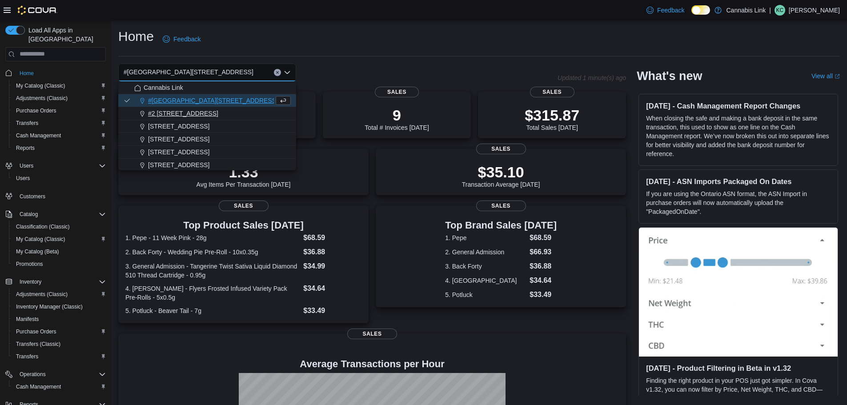
click at [239, 112] on div "#2 [STREET_ADDRESS]" at bounding box center [212, 113] width 157 height 9
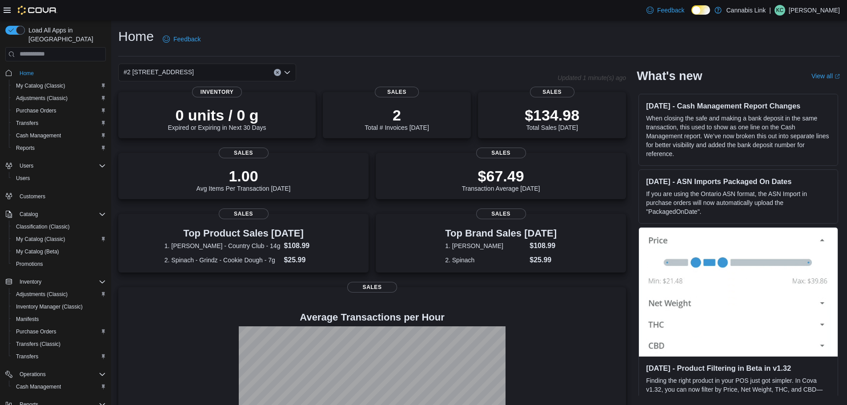
click at [228, 68] on div "#2 [STREET_ADDRESS] Combo box. Selected. #2 [STREET_ADDRESS] Press Backspace to…" at bounding box center [207, 73] width 178 height 18
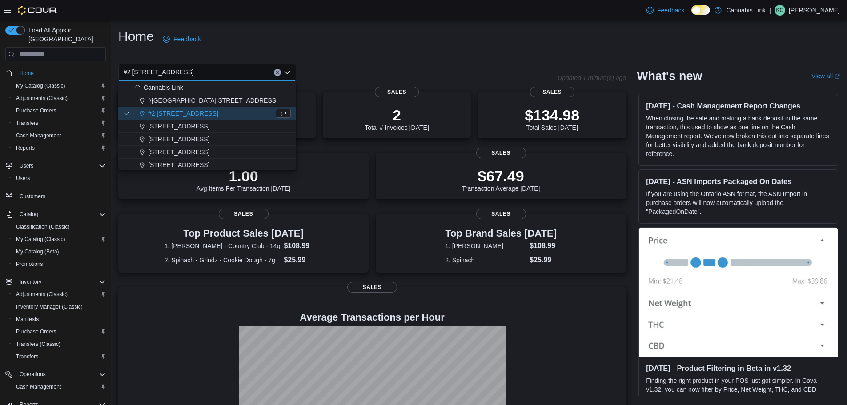
click at [188, 132] on button "[STREET_ADDRESS]" at bounding box center [207, 126] width 178 height 13
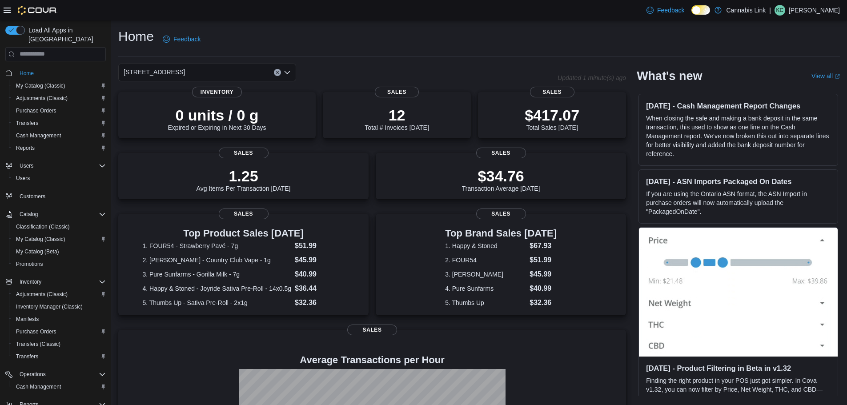
click at [228, 74] on div "[STREET_ADDRESS] Selected. [STREET_ADDRESS]. Press Backspace to delete [STREET_…" at bounding box center [207, 73] width 178 height 18
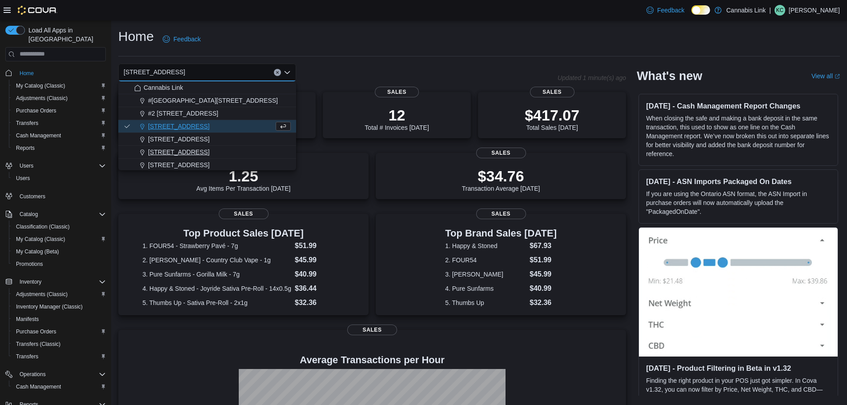
click at [216, 152] on div "[STREET_ADDRESS]" at bounding box center [212, 152] width 157 height 9
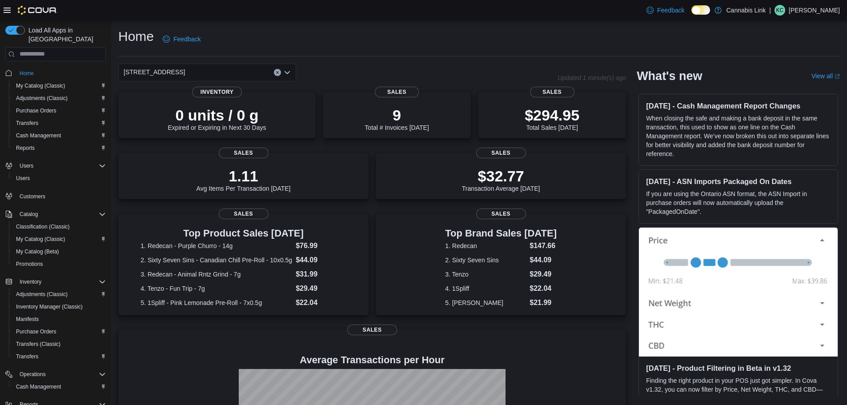
click at [237, 72] on div "[STREET_ADDRESS] Selected. [STREET_ADDRESS]. Press Backspace to delete [STREET_…" at bounding box center [207, 73] width 178 height 18
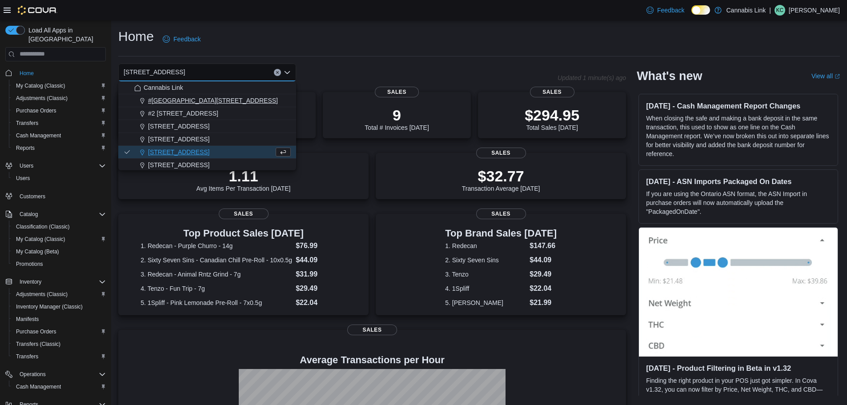
click at [234, 101] on span "#[GEOGRAPHIC_DATA][STREET_ADDRESS]" at bounding box center [213, 100] width 130 height 9
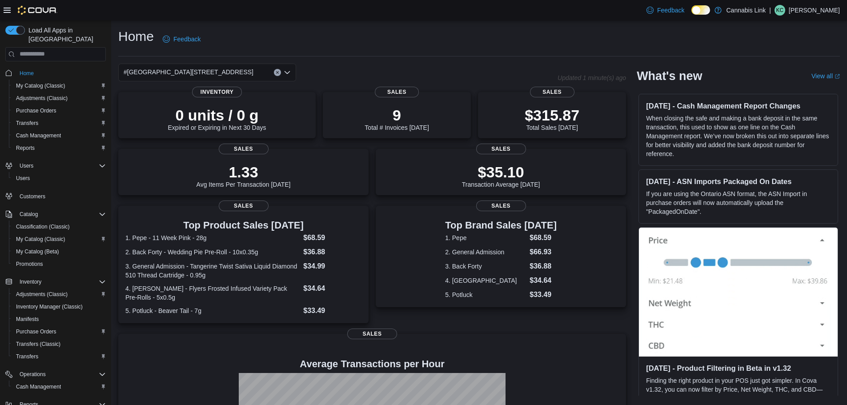
click at [450, 48] on div "Home Feedback" at bounding box center [479, 39] width 722 height 23
click at [241, 66] on div "#[GEOGRAPHIC_DATA][STREET_ADDRESS]" at bounding box center [207, 73] width 178 height 18
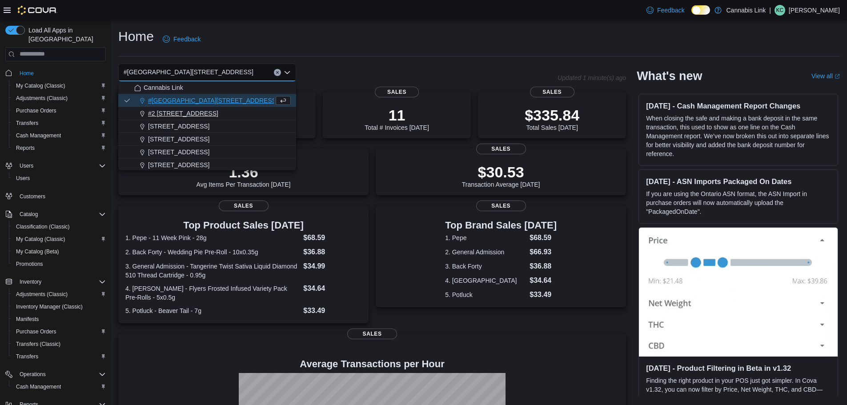
click at [213, 114] on div "#2 [STREET_ADDRESS]" at bounding box center [212, 113] width 157 height 9
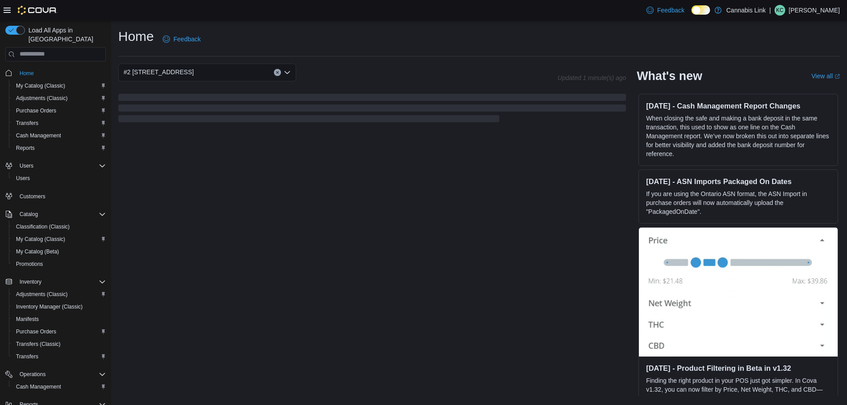
click at [240, 70] on div "#2 [STREET_ADDRESS] Combo box. Selected. #2 [STREET_ADDRESS] Press Backspace to…" at bounding box center [207, 73] width 178 height 18
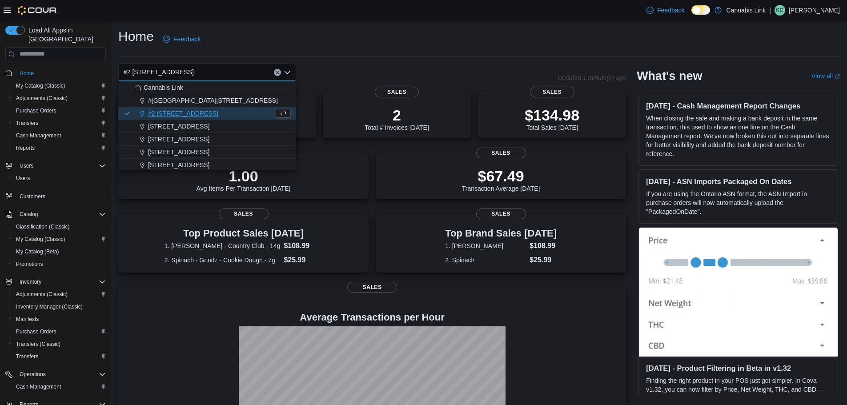
click at [186, 152] on span "[STREET_ADDRESS]" at bounding box center [178, 152] width 61 height 9
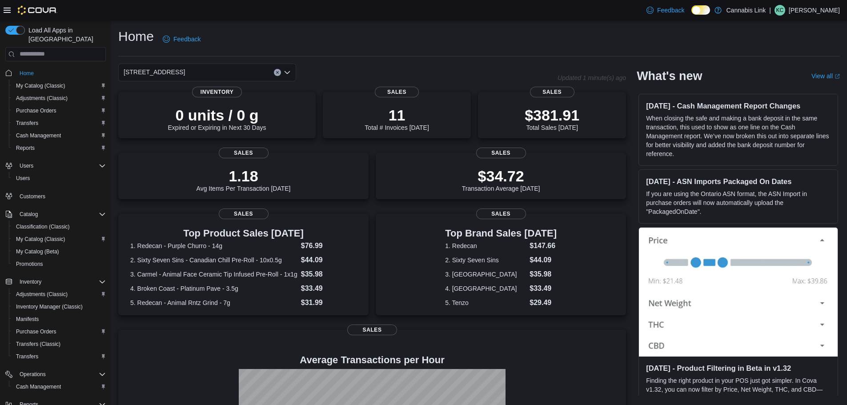
click at [255, 71] on div "[STREET_ADDRESS] Selected. [STREET_ADDRESS]. Press Backspace to delete [STREET_…" at bounding box center [207, 73] width 178 height 18
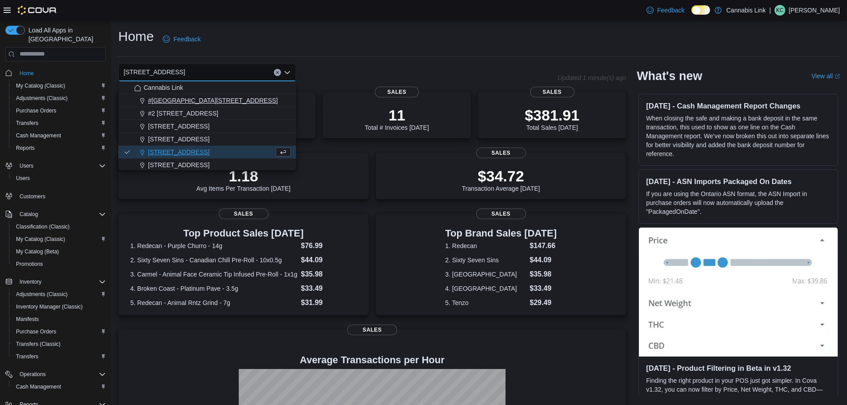
click at [226, 97] on span "#[GEOGRAPHIC_DATA][STREET_ADDRESS]" at bounding box center [213, 100] width 130 height 9
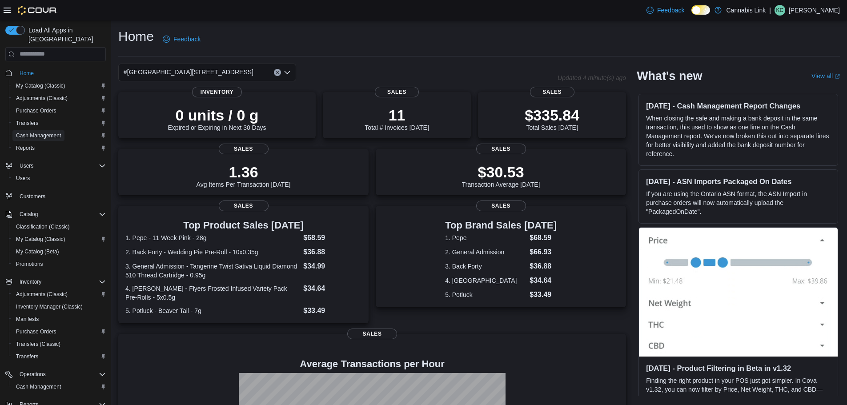
click at [58, 132] on span "Cash Management" at bounding box center [38, 135] width 45 height 7
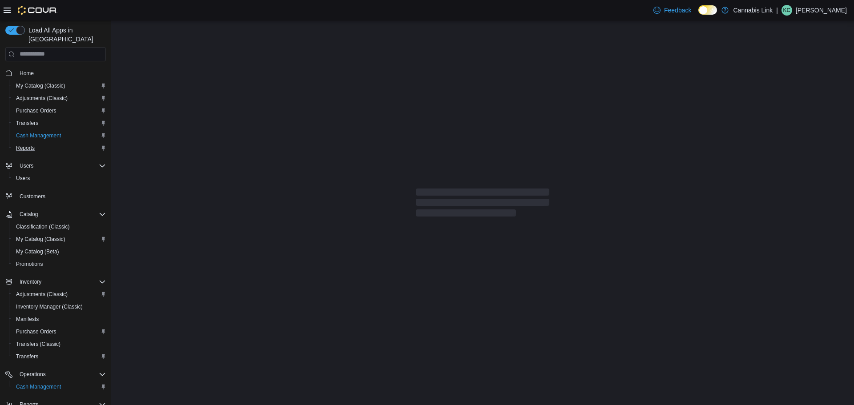
click at [39, 143] on div "Reports" at bounding box center [58, 148] width 93 height 11
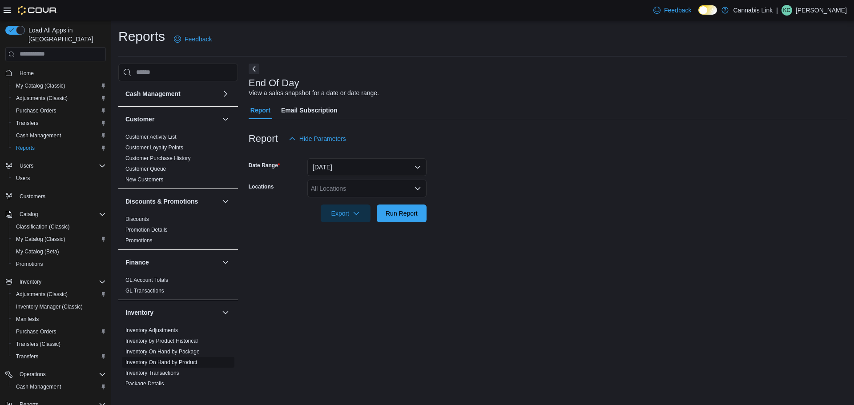
click at [182, 363] on link "Inventory On Hand by Product" at bounding box center [161, 362] width 72 height 6
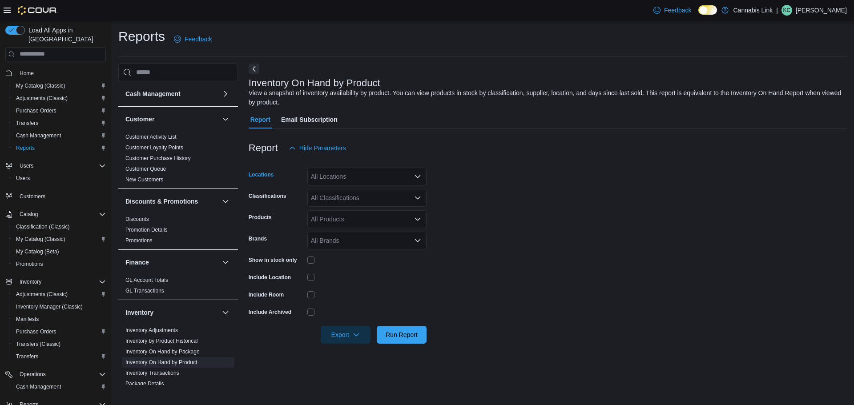
click at [363, 179] on div "All Locations" at bounding box center [366, 177] width 119 height 18
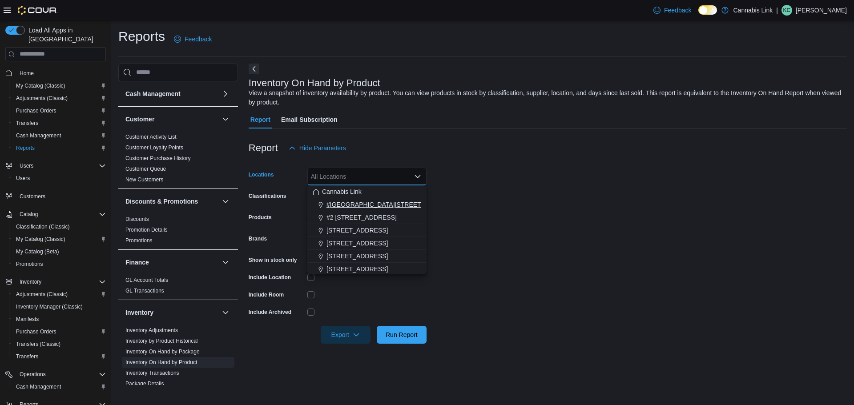
click at [370, 209] on span "#[GEOGRAPHIC_DATA][STREET_ADDRESS]" at bounding box center [391, 204] width 130 height 9
click at [389, 140] on div "Report Hide Parameters" at bounding box center [548, 148] width 598 height 18
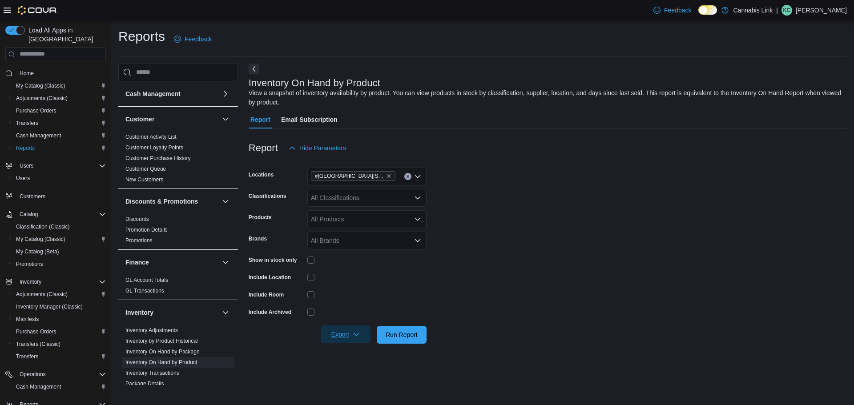
click at [341, 328] on span "Export" at bounding box center [345, 334] width 39 height 18
click at [347, 282] on span "Export to Excel" at bounding box center [347, 281] width 40 height 7
click at [33, 67] on button "Home" at bounding box center [56, 73] width 108 height 13
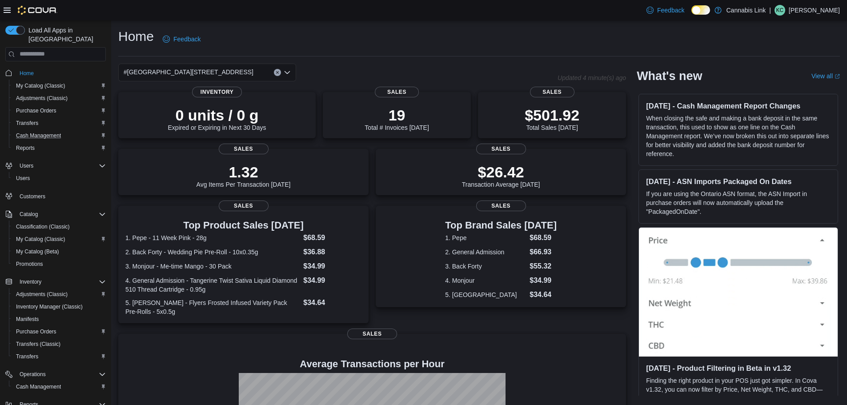
click at [244, 72] on div "#[GEOGRAPHIC_DATA][STREET_ADDRESS]" at bounding box center [207, 73] width 178 height 18
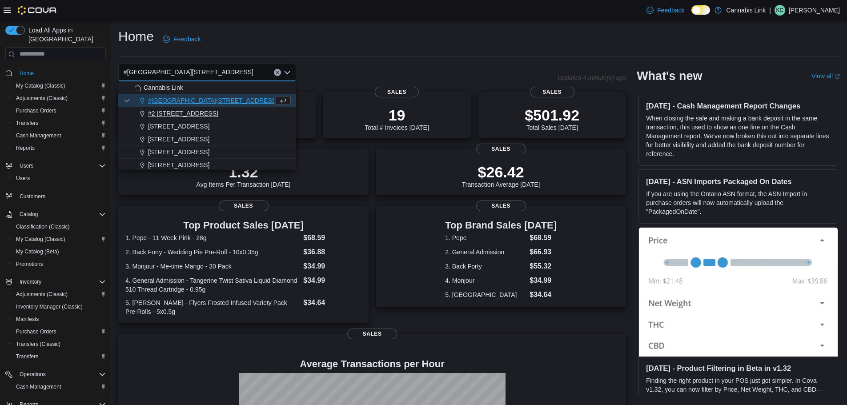
click at [185, 111] on span "#2 [STREET_ADDRESS]" at bounding box center [183, 113] width 70 height 9
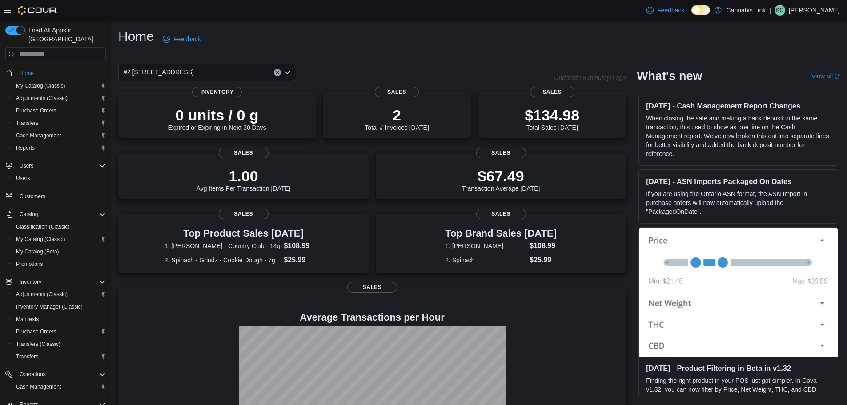
click at [257, 72] on div "#2 [STREET_ADDRESS] Combo box. Selected. #2 [STREET_ADDRESS] Press Backspace to…" at bounding box center [207, 73] width 178 height 18
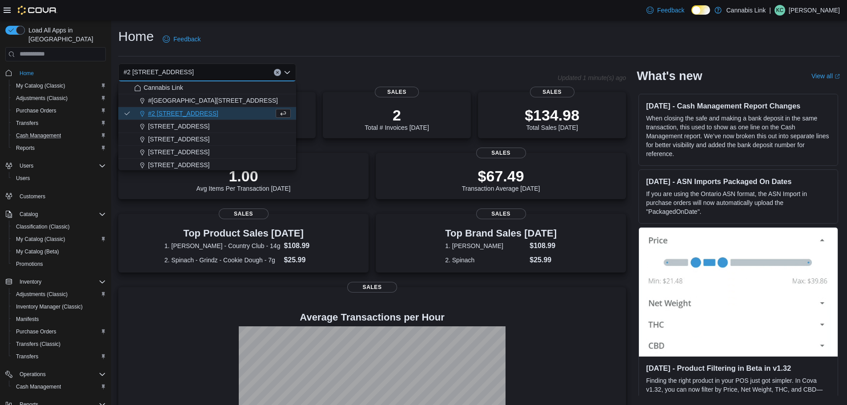
click at [454, 45] on div "Home Feedback" at bounding box center [479, 39] width 722 height 23
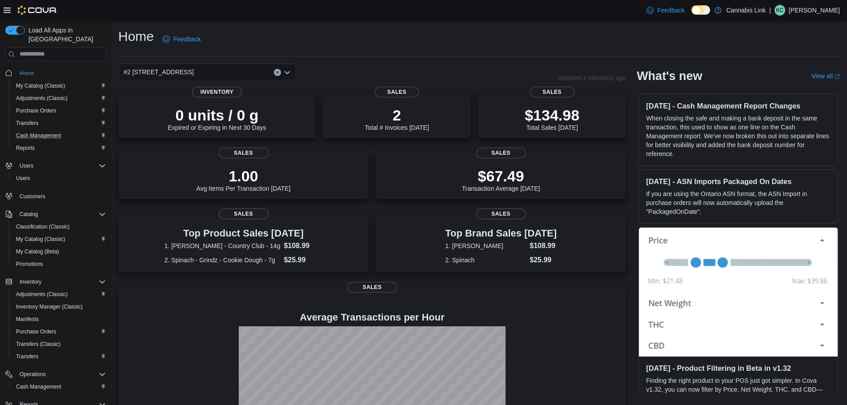
click at [238, 74] on div "#2 [STREET_ADDRESS]" at bounding box center [207, 73] width 178 height 18
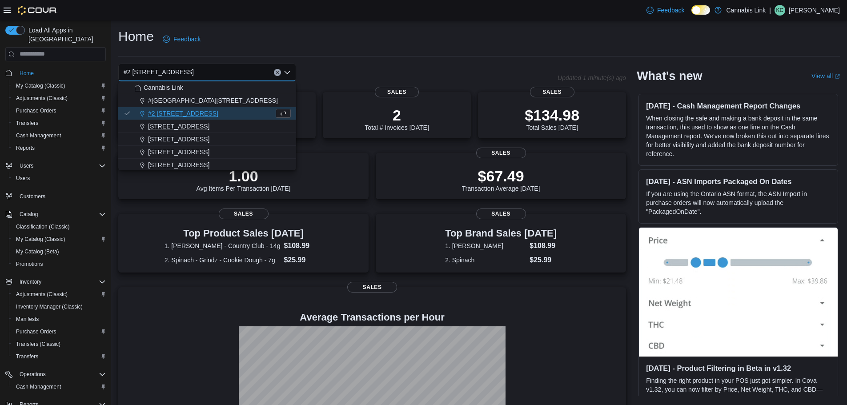
click at [209, 124] on span "[STREET_ADDRESS]" at bounding box center [178, 126] width 61 height 9
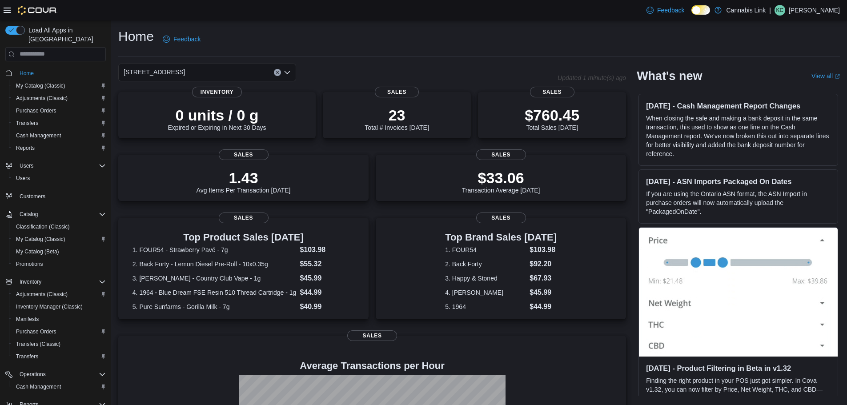
click at [221, 74] on div "[STREET_ADDRESS]" at bounding box center [207, 73] width 178 height 18
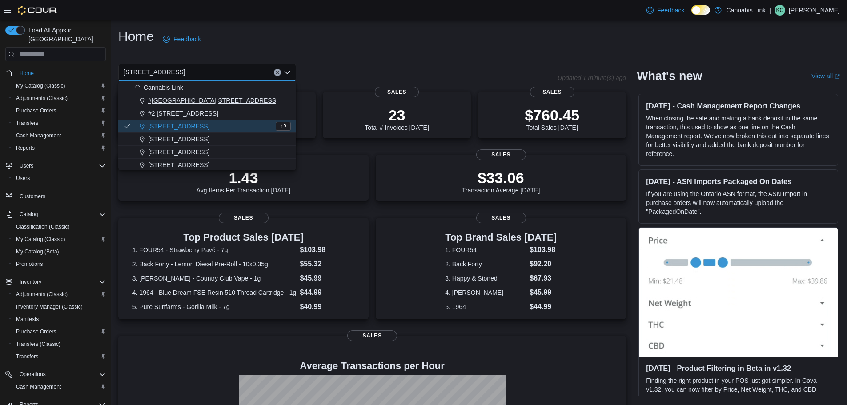
click at [206, 99] on span "#[GEOGRAPHIC_DATA][STREET_ADDRESS]" at bounding box center [213, 100] width 130 height 9
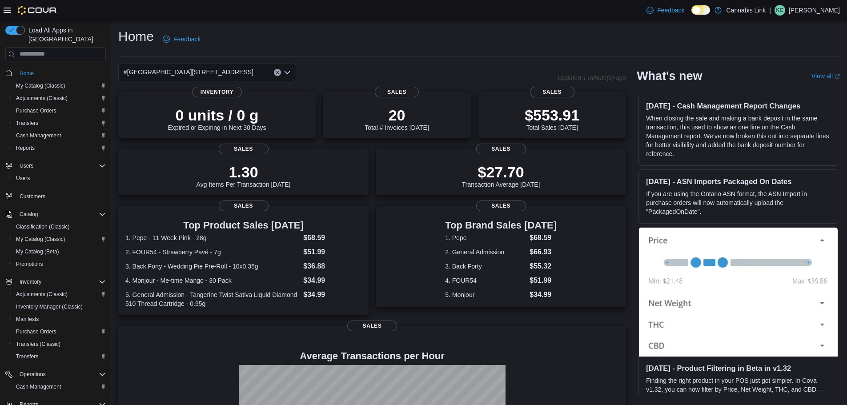
click at [246, 70] on div "#[GEOGRAPHIC_DATA][STREET_ADDRESS]" at bounding box center [207, 73] width 178 height 18
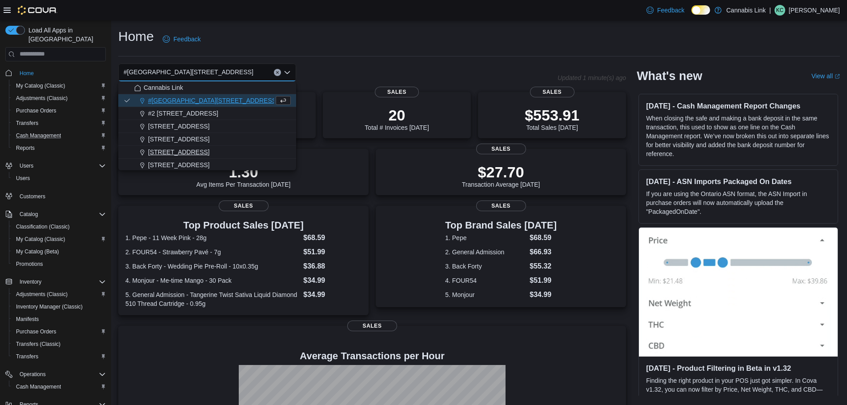
click at [200, 153] on span "[STREET_ADDRESS]" at bounding box center [178, 152] width 61 height 9
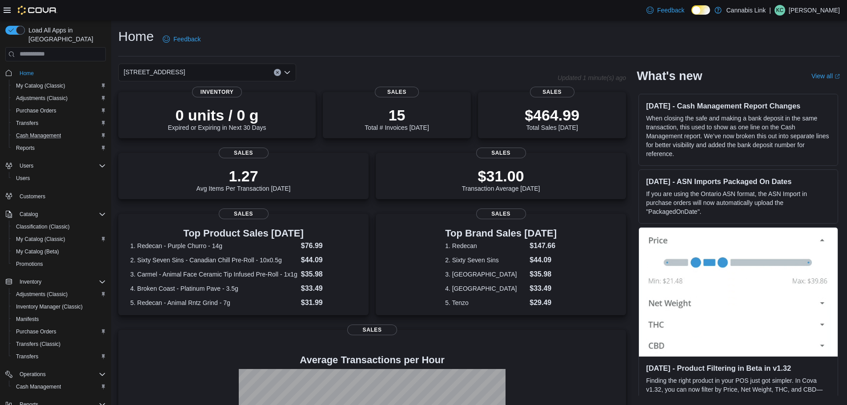
click at [205, 70] on div "[STREET_ADDRESS]" at bounding box center [207, 73] width 178 height 18
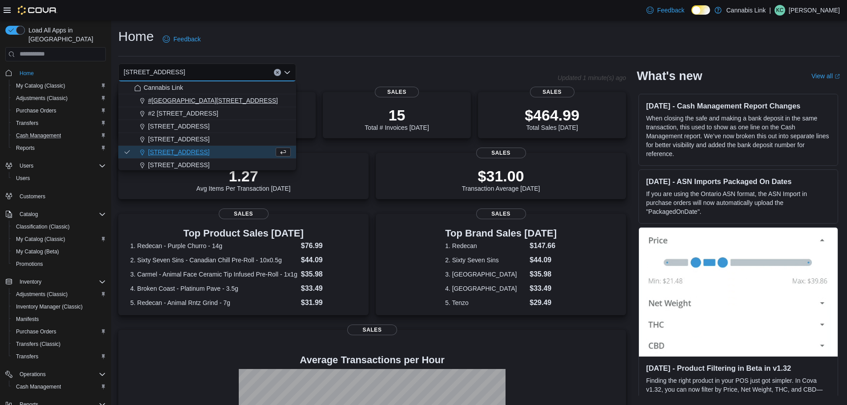
click at [231, 101] on span "#[GEOGRAPHIC_DATA][STREET_ADDRESS]" at bounding box center [213, 100] width 130 height 9
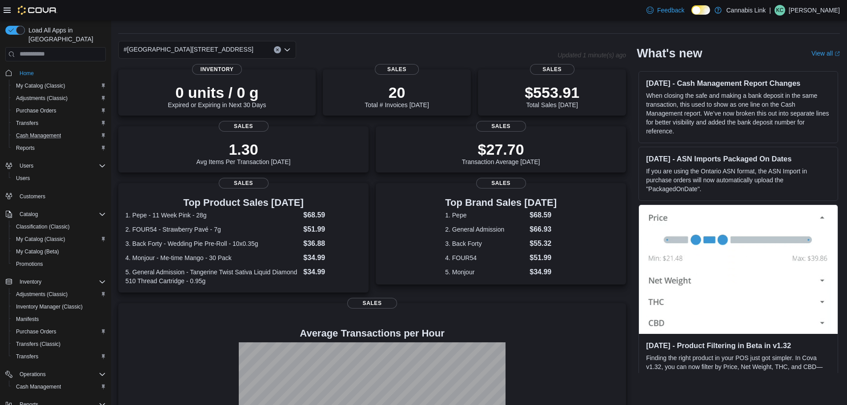
scroll to position [19, 0]
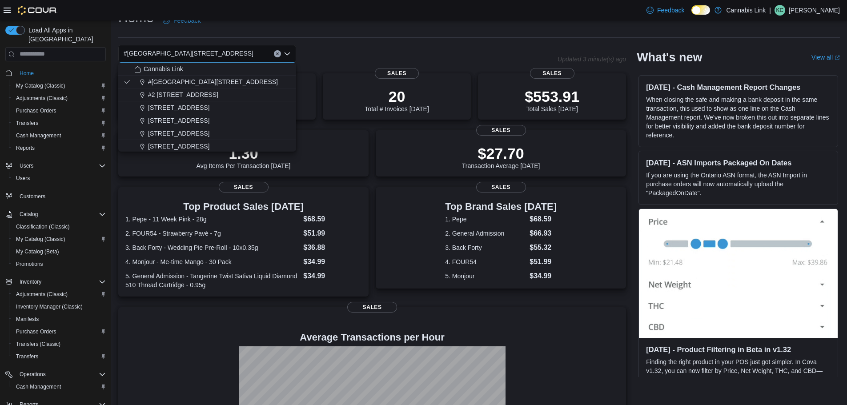
click at [498, 50] on div "#[GEOGRAPHIC_DATA][STREET_ADDRESS]. Selected. [STREET_ADDRESS]. Press Backspace…" at bounding box center [337, 54] width 439 height 18
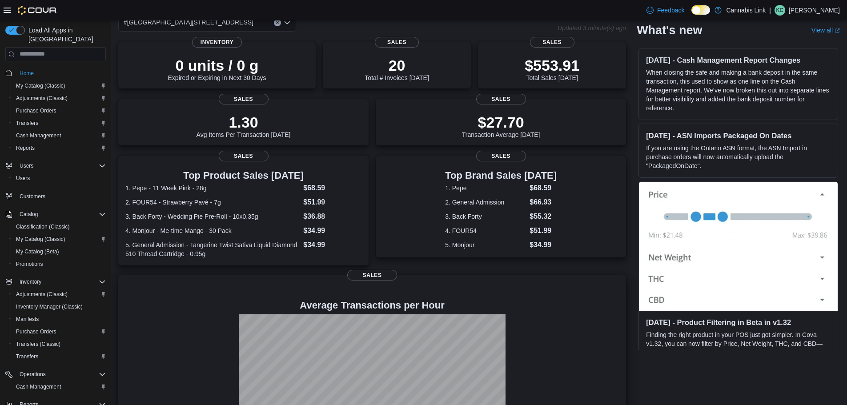
scroll to position [0, 0]
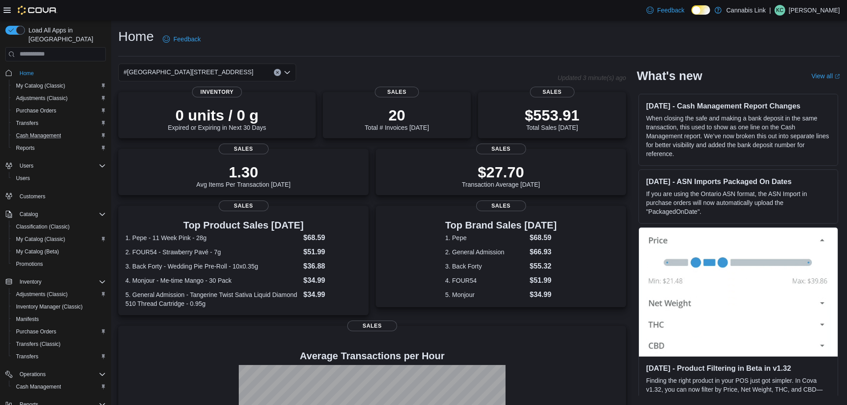
click at [212, 76] on span "#[GEOGRAPHIC_DATA][STREET_ADDRESS]" at bounding box center [189, 72] width 130 height 11
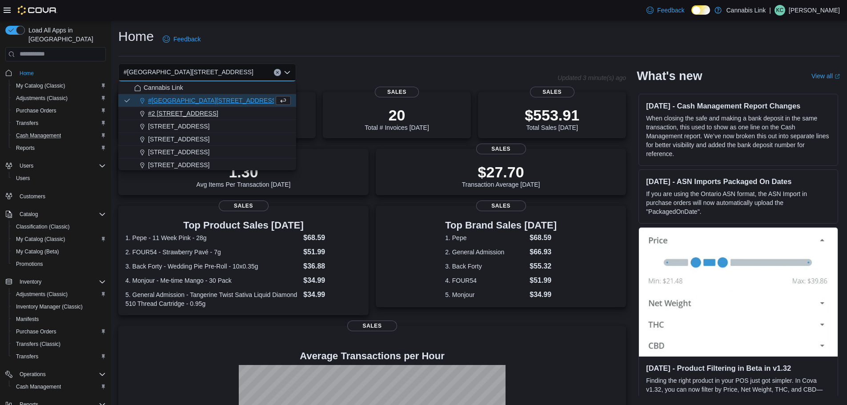
click at [210, 113] on div "#2 [STREET_ADDRESS]" at bounding box center [212, 113] width 157 height 9
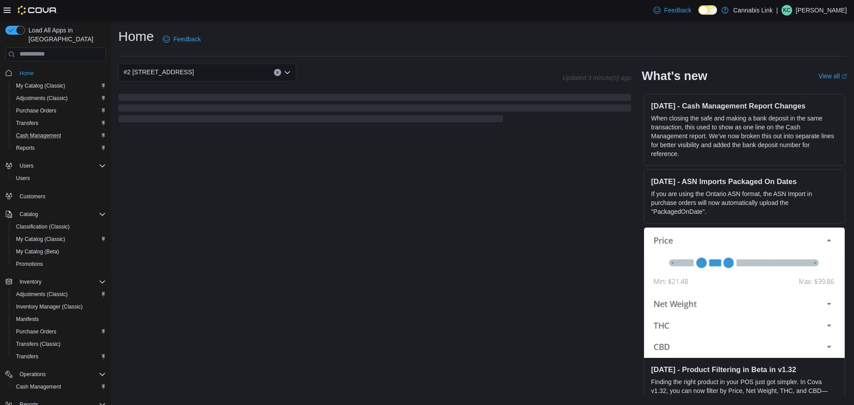
click at [222, 73] on div "#2 [STREET_ADDRESS] Combo box. Selected. #2 [STREET_ADDRESS] Press Backspace to…" at bounding box center [207, 73] width 178 height 18
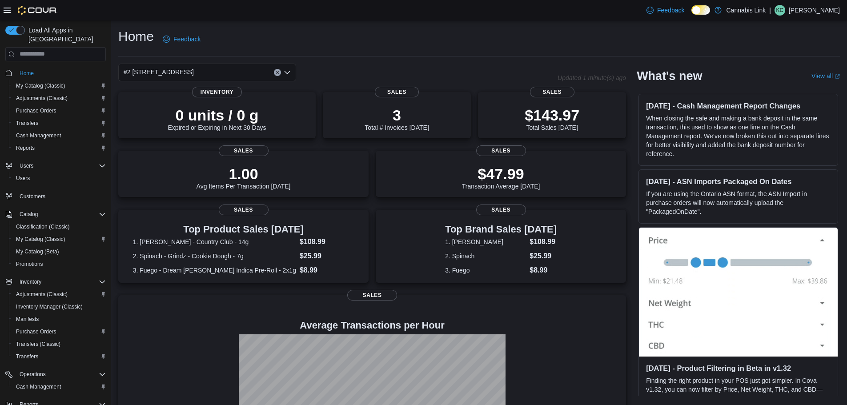
click at [398, 53] on div "Home Feedback" at bounding box center [479, 42] width 722 height 29
click at [228, 69] on div "#2 [STREET_ADDRESS]" at bounding box center [207, 73] width 178 height 18
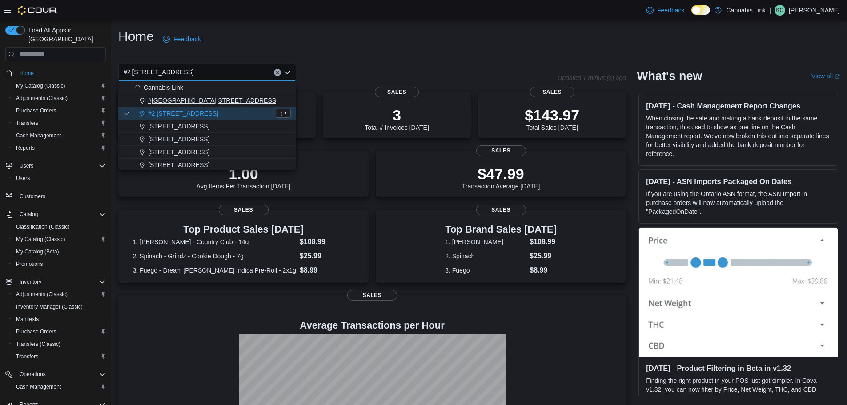
click at [199, 96] on span "#[GEOGRAPHIC_DATA][STREET_ADDRESS]" at bounding box center [213, 100] width 130 height 9
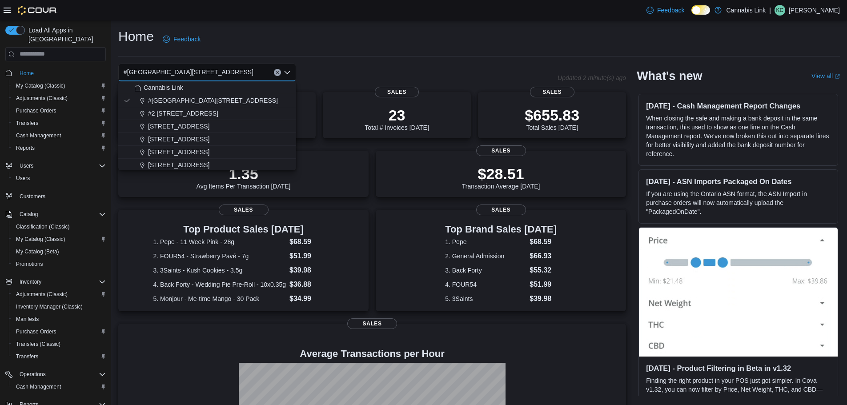
click at [412, 55] on div "Home Feedback" at bounding box center [479, 42] width 722 height 29
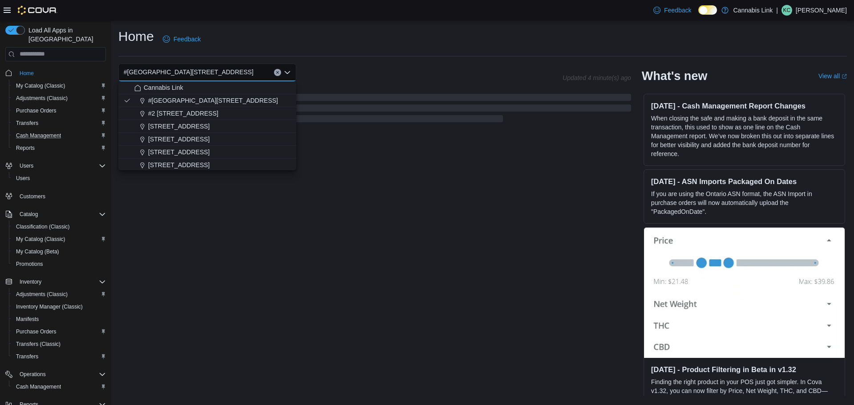
click at [257, 76] on input at bounding box center [257, 72] width 1 height 11
click at [208, 111] on div "#2 [STREET_ADDRESS]" at bounding box center [212, 113] width 157 height 9
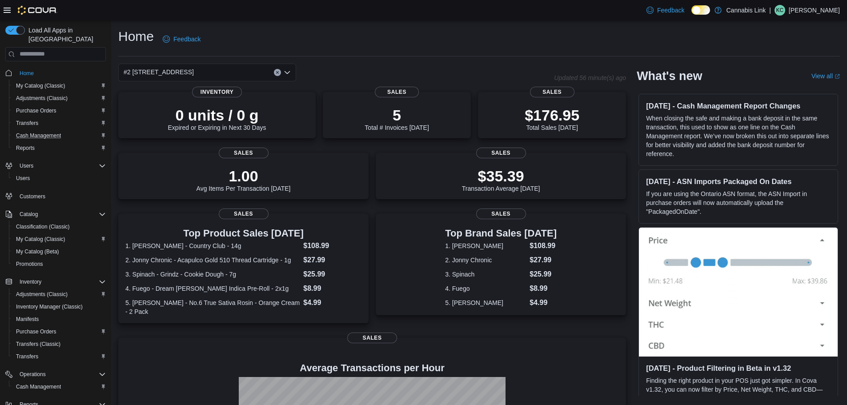
click at [239, 73] on div "#2 [STREET_ADDRESS]" at bounding box center [207, 73] width 178 height 18
click at [381, 44] on div "Home Feedback" at bounding box center [479, 39] width 722 height 23
click at [232, 72] on div "#2 [STREET_ADDRESS]" at bounding box center [207, 73] width 178 height 18
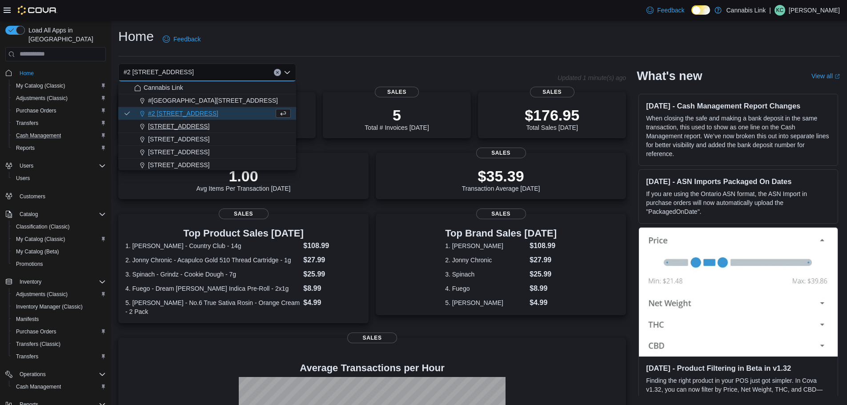
click at [232, 128] on div "[STREET_ADDRESS]" at bounding box center [212, 126] width 157 height 9
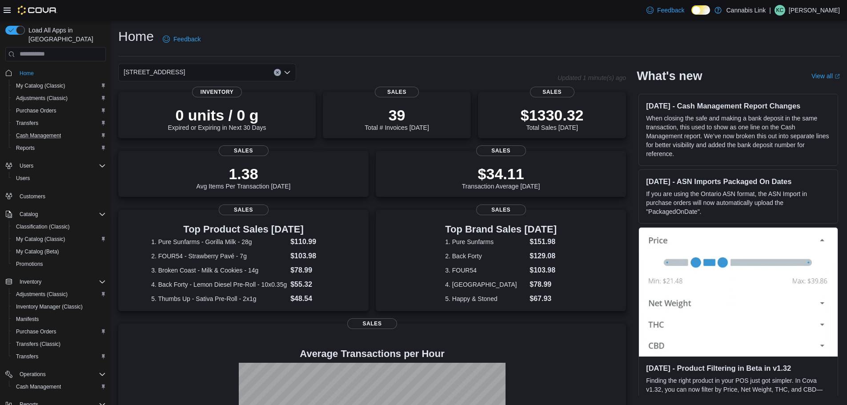
click at [234, 73] on div "[STREET_ADDRESS] Selected. [STREET_ADDRESS]. Press Backspace to delete [STREET_…" at bounding box center [207, 73] width 178 height 18
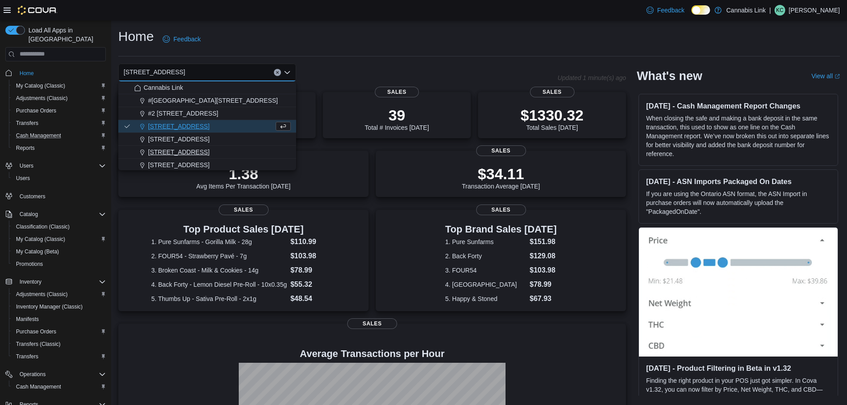
click at [221, 157] on button "[STREET_ADDRESS]" at bounding box center [207, 152] width 178 height 13
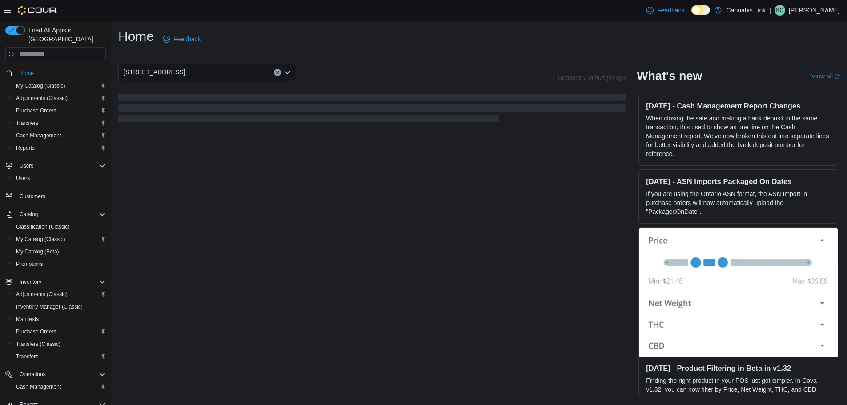
click at [228, 68] on div "[STREET_ADDRESS] Selected. [STREET_ADDRESS]. Press Backspace to delete [STREET_…" at bounding box center [207, 73] width 178 height 18
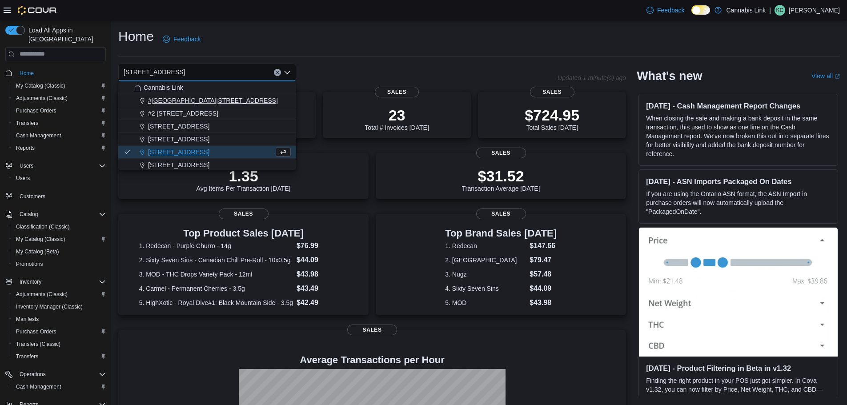
click at [237, 101] on span "#[GEOGRAPHIC_DATA][STREET_ADDRESS]" at bounding box center [213, 100] width 130 height 9
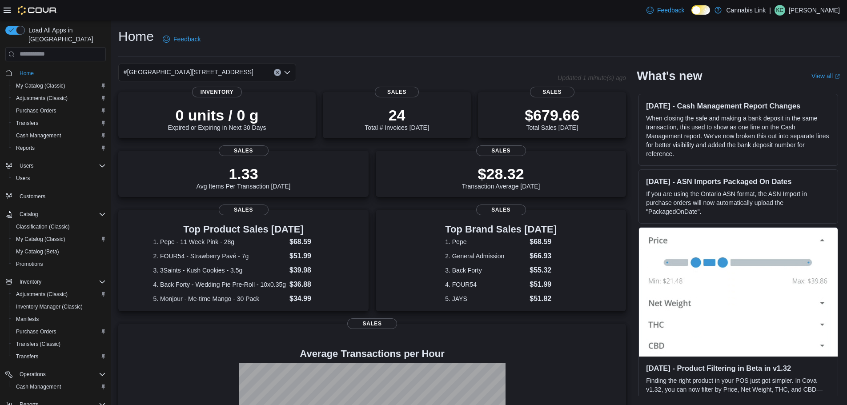
click at [232, 74] on div "#[GEOGRAPHIC_DATA][STREET_ADDRESS]" at bounding box center [207, 73] width 178 height 18
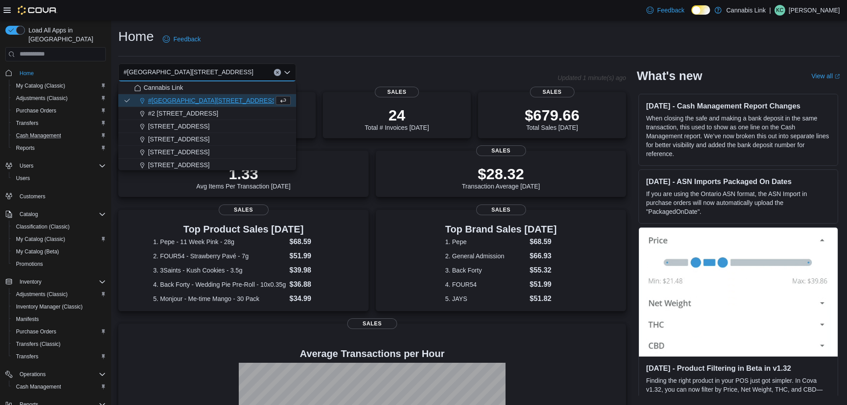
click at [409, 46] on div "Home Feedback" at bounding box center [479, 39] width 722 height 23
